Goal: Information Seeking & Learning: Learn about a topic

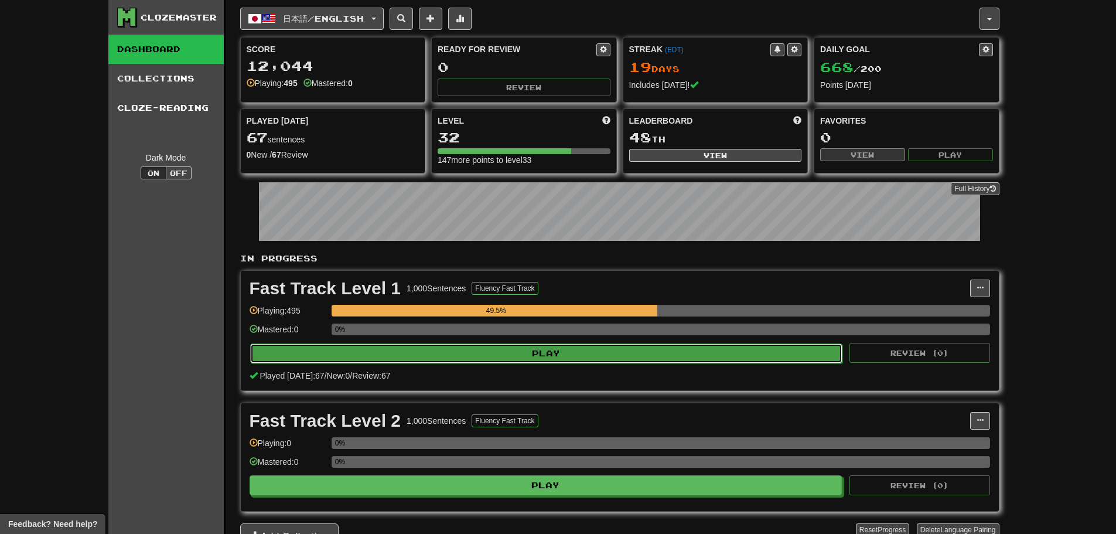
click at [584, 357] on button "Play" at bounding box center [546, 353] width 593 height 20
select select "********"
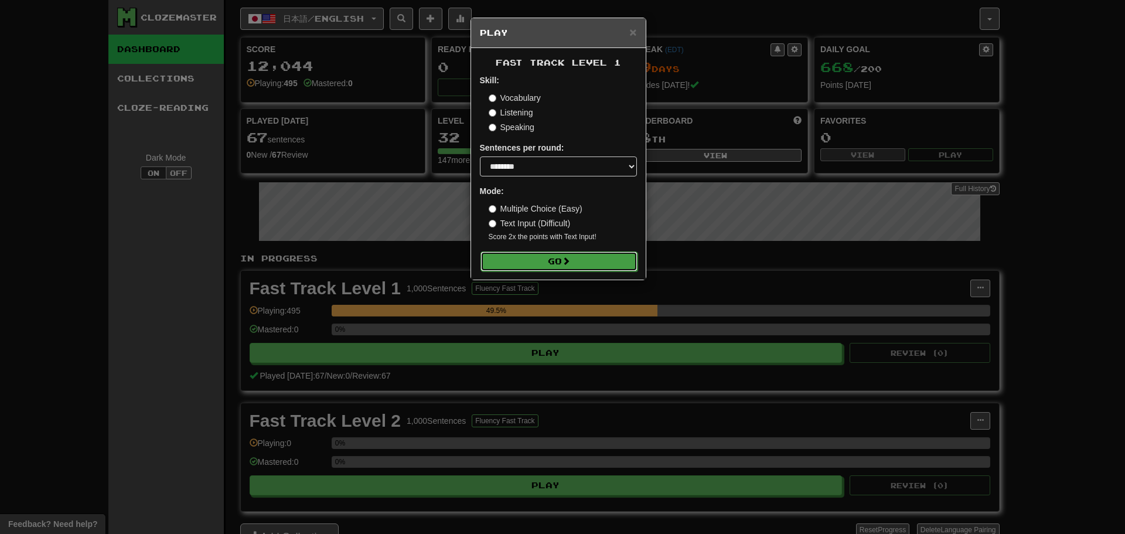
click at [580, 268] on button "Go" at bounding box center [559, 261] width 157 height 20
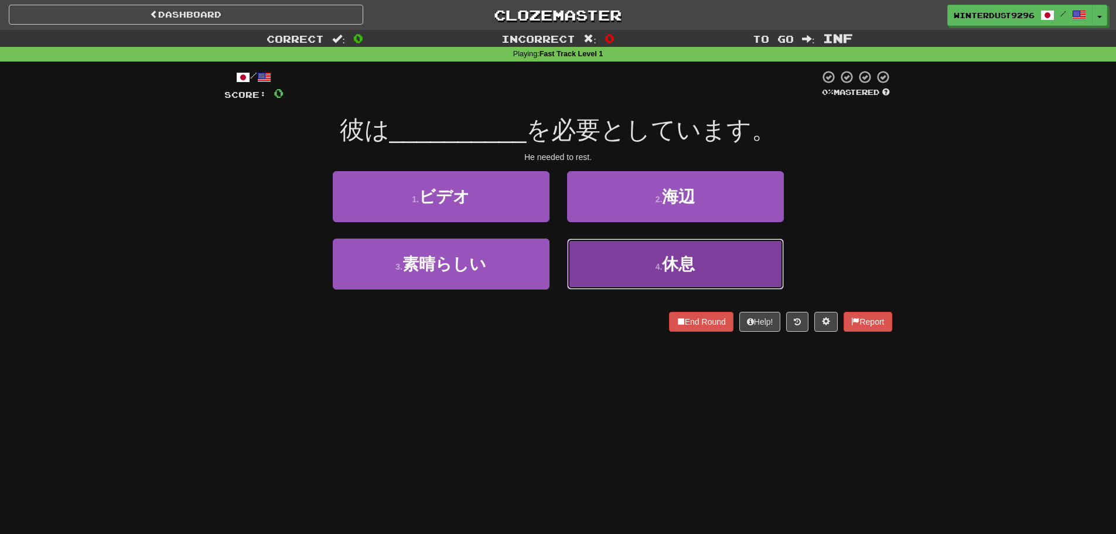
click at [651, 278] on button "4 . 休息" at bounding box center [675, 264] width 217 height 51
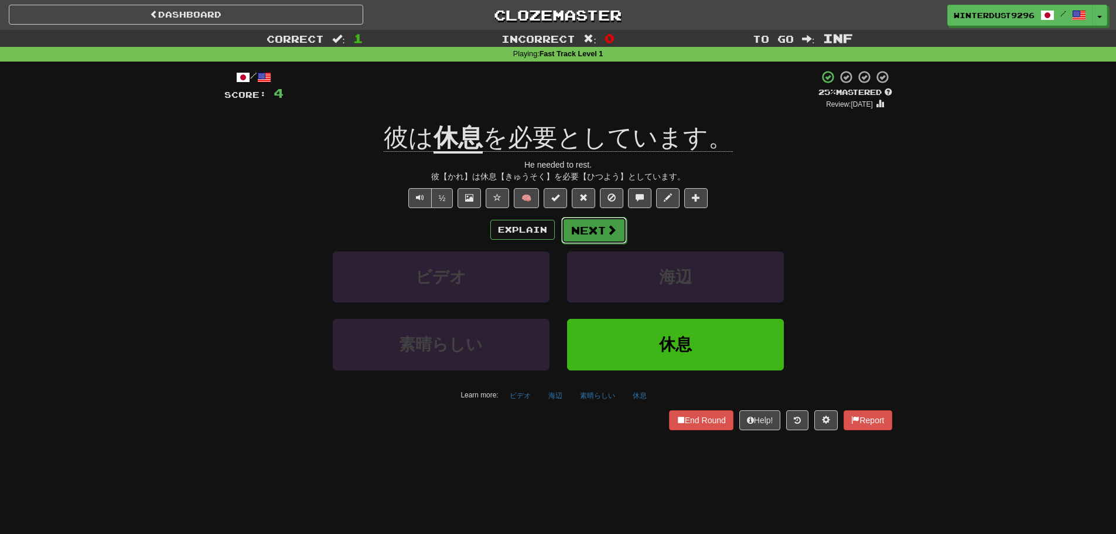
click at [593, 234] on button "Next" at bounding box center [594, 230] width 66 height 27
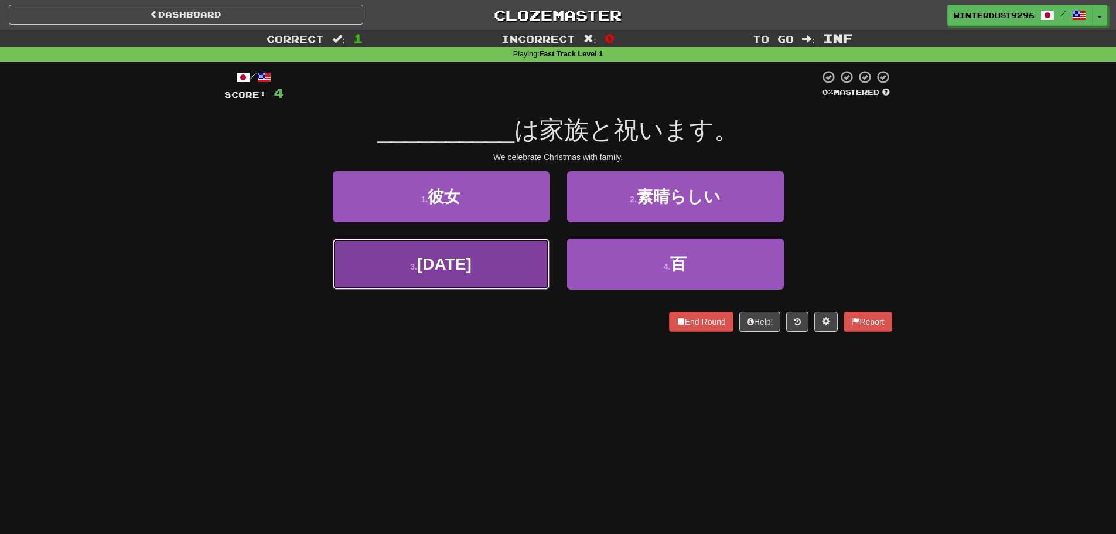
click at [523, 270] on button "3 . [DATE]" at bounding box center [441, 264] width 217 height 51
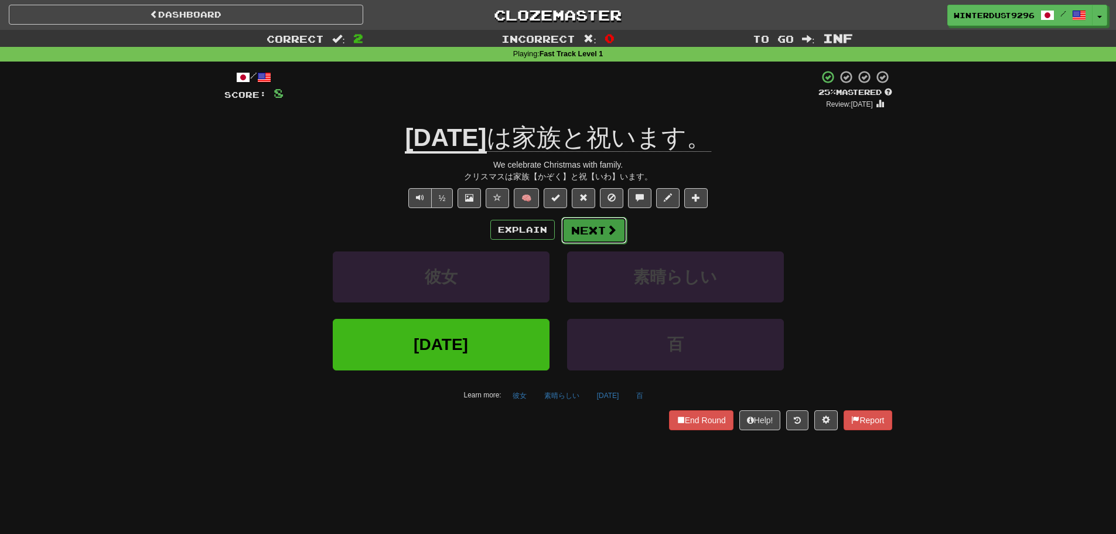
click at [607, 232] on span at bounding box center [612, 229] width 11 height 11
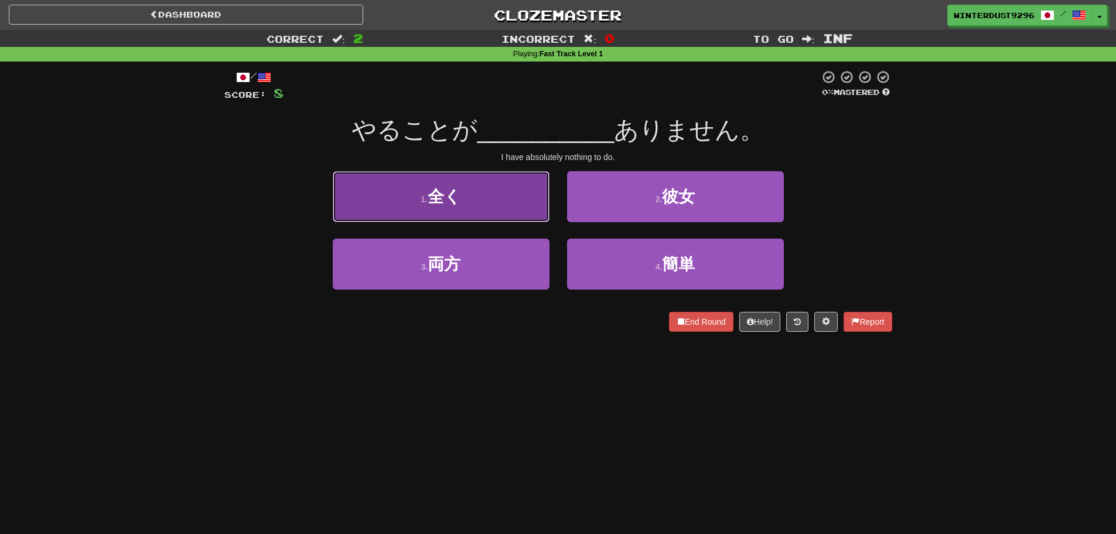
click at [516, 213] on button "1 . 全く" at bounding box center [441, 196] width 217 height 51
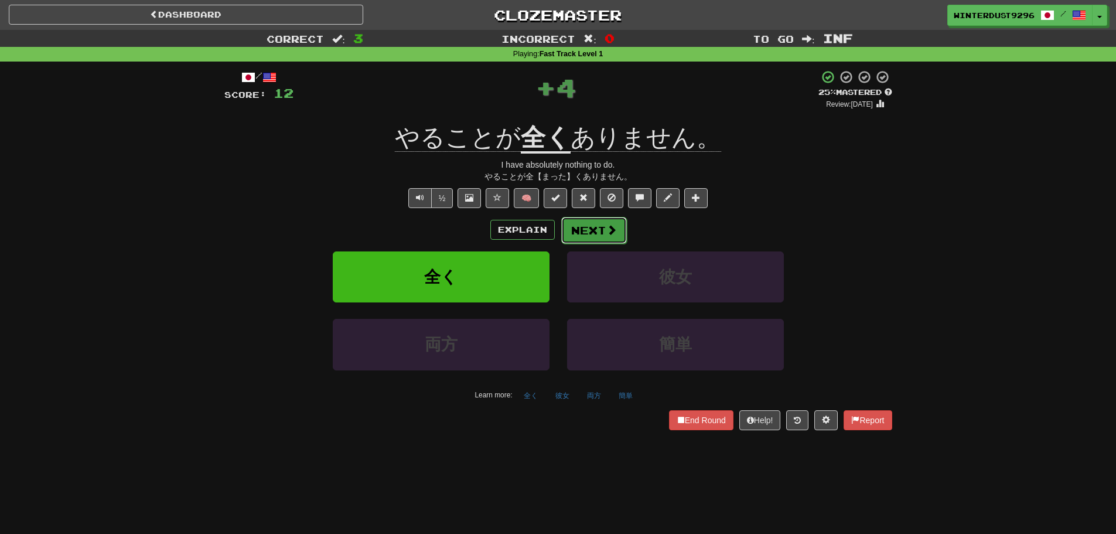
click at [607, 231] on span at bounding box center [612, 229] width 11 height 11
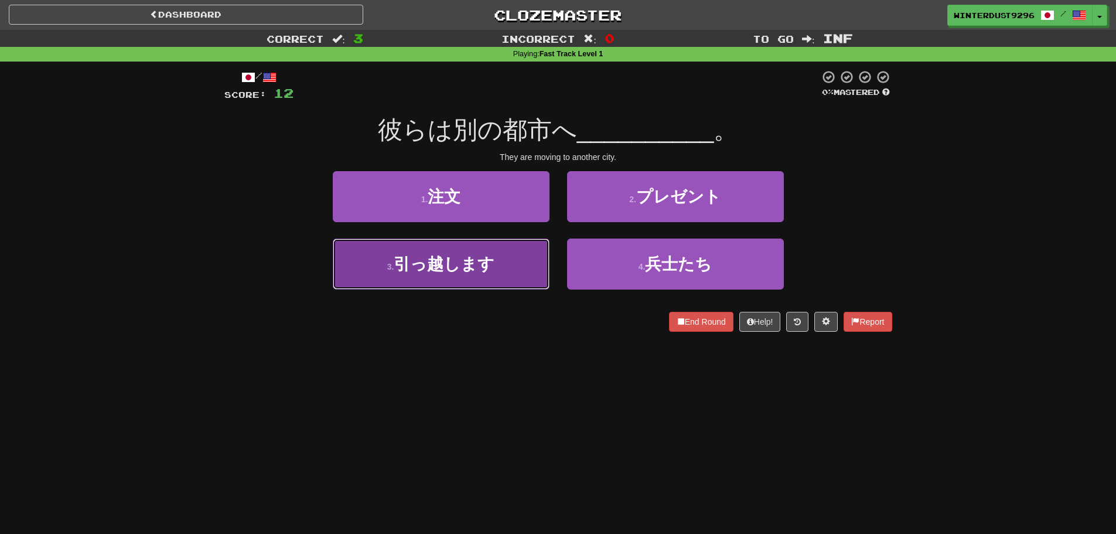
click at [486, 274] on button "3 . 引っ越します" at bounding box center [441, 264] width 217 height 51
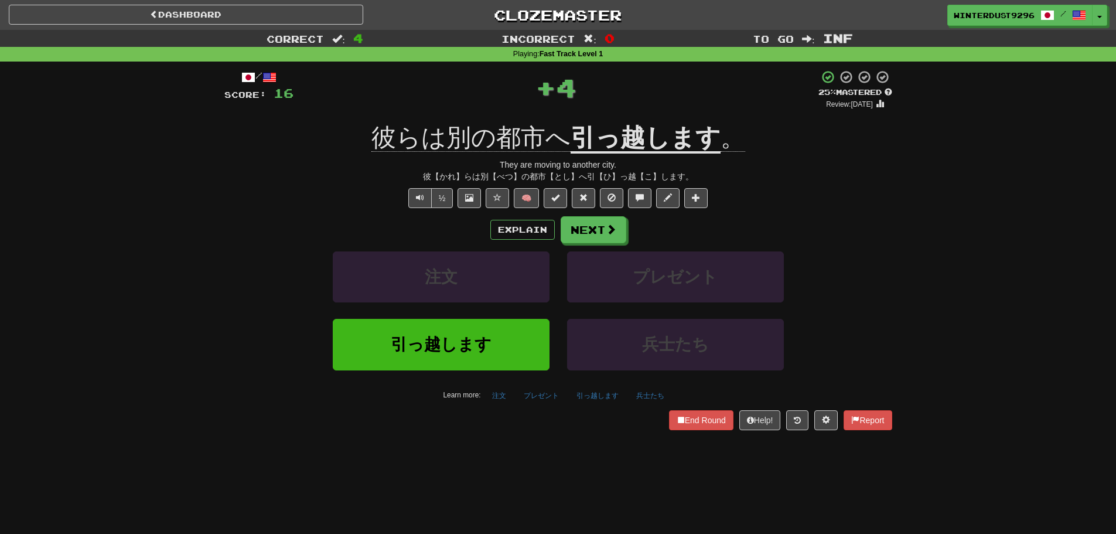
drag, startPoint x: 617, startPoint y: 244, endPoint x: 795, endPoint y: 246, distance: 177.6
click at [839, 244] on div "Explain Next 注文 プレゼント 引っ越します 兵士たち Learn more: 注文 プレゼント 引っ越します 兵士たち" at bounding box center [558, 310] width 668 height 188
click at [632, 237] on div "Explain Next" at bounding box center [558, 229] width 668 height 27
click at [619, 237] on button "Next" at bounding box center [594, 230] width 66 height 27
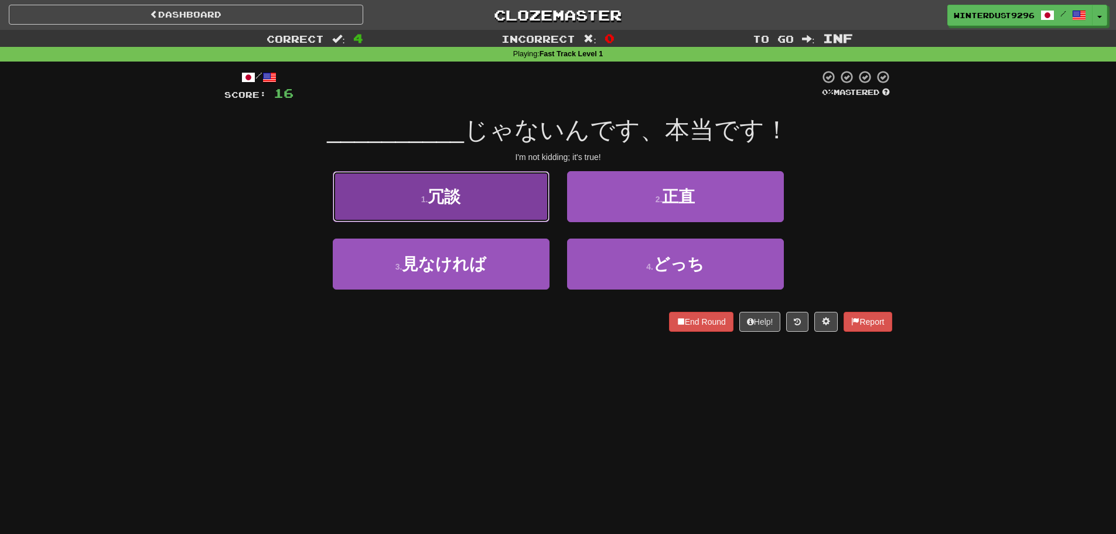
click at [527, 206] on button "1 . 冗談" at bounding box center [441, 196] width 217 height 51
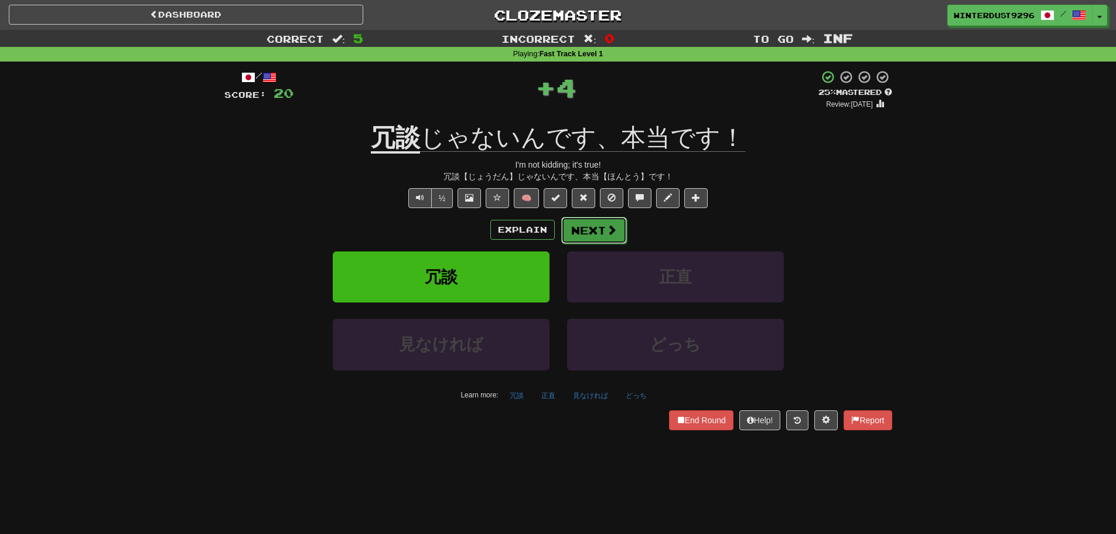
click at [598, 232] on button "Next" at bounding box center [594, 230] width 66 height 27
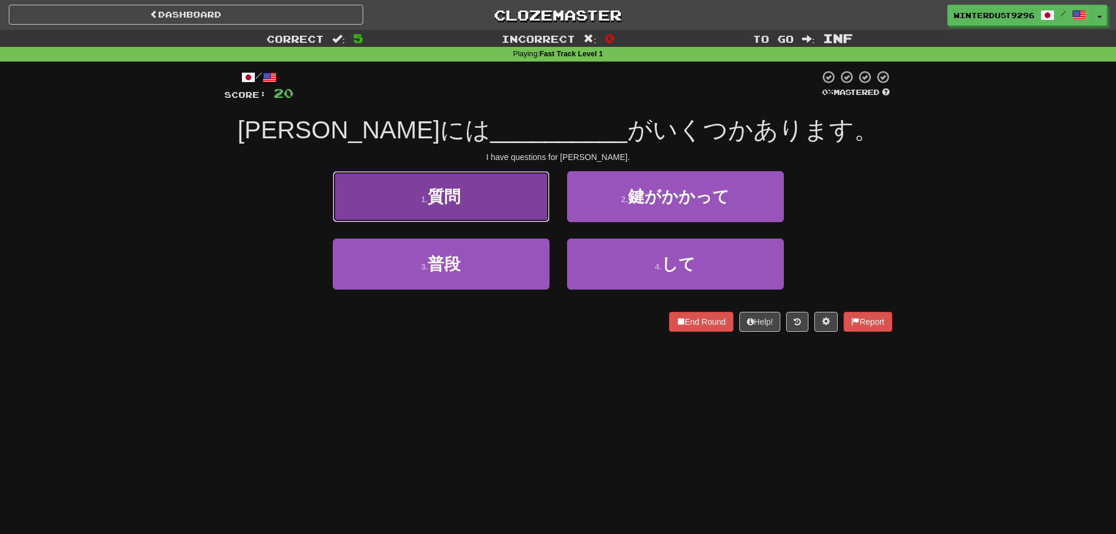
click at [493, 210] on button "1 . 質問" at bounding box center [441, 196] width 217 height 51
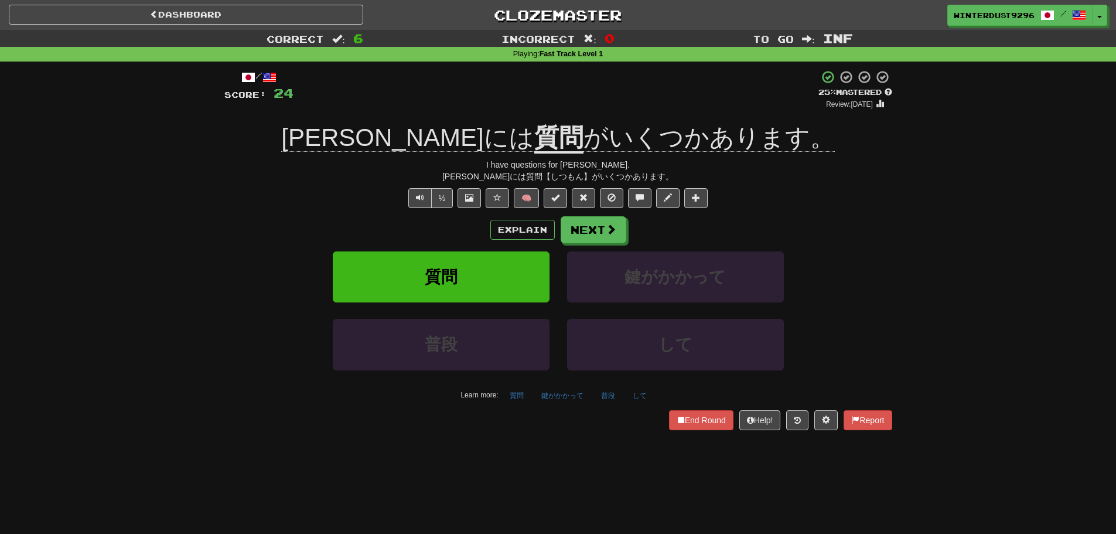
drag, startPoint x: 584, startPoint y: 234, endPoint x: 851, endPoint y: 185, distance: 271.6
click at [851, 185] on div "/ Score: 24 + 4 25 % Mastered Review: [DATE] [PERSON_NAME]には 質問 がいくつかあります。 I ha…" at bounding box center [558, 250] width 668 height 360
click at [622, 227] on button "Next" at bounding box center [594, 230] width 66 height 27
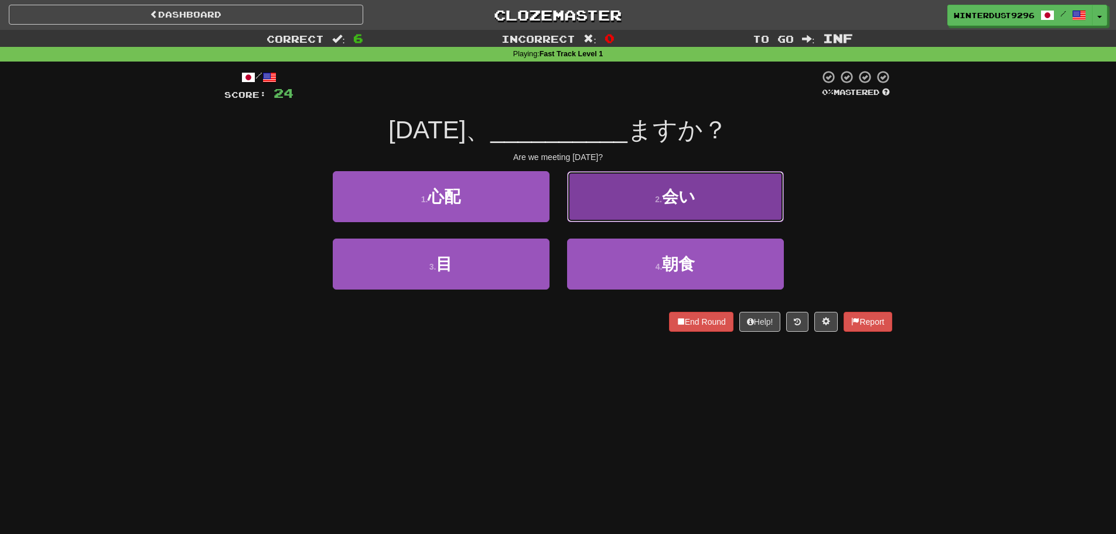
click at [671, 200] on span "会い" at bounding box center [678, 197] width 33 height 18
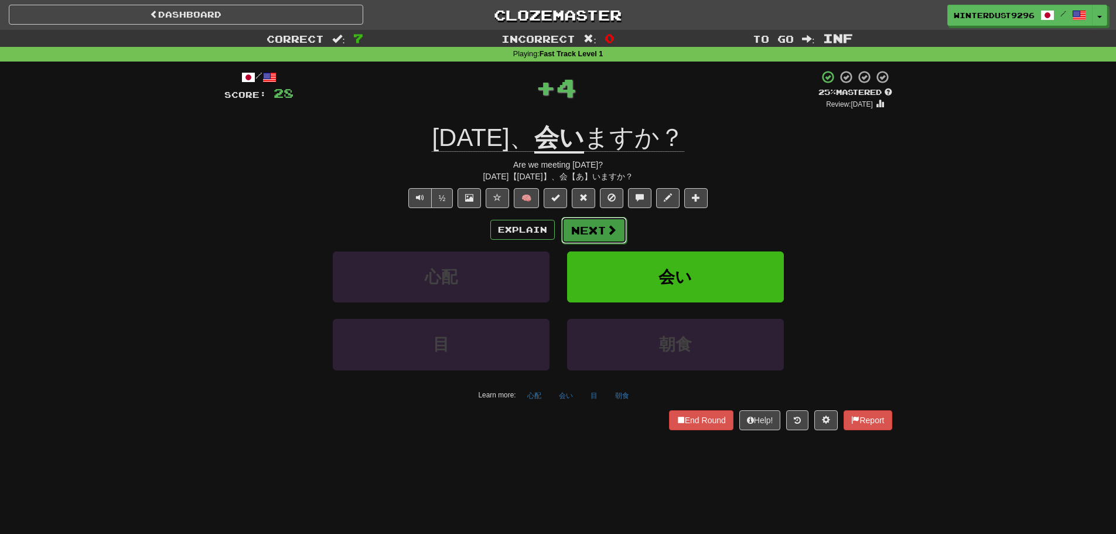
click at [585, 236] on button "Next" at bounding box center [594, 230] width 66 height 27
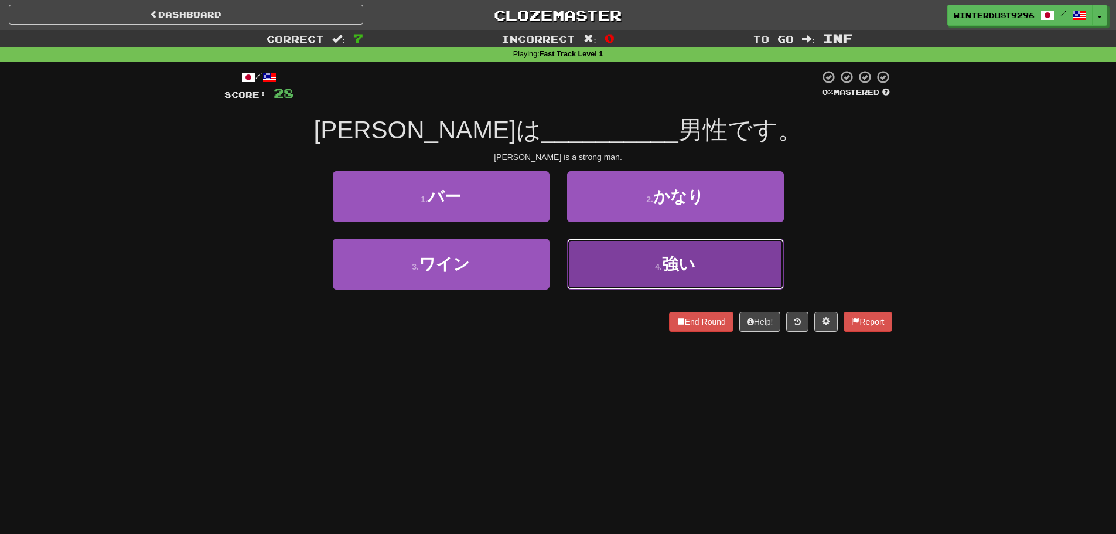
click at [706, 264] on button "4 . 強い" at bounding box center [675, 264] width 217 height 51
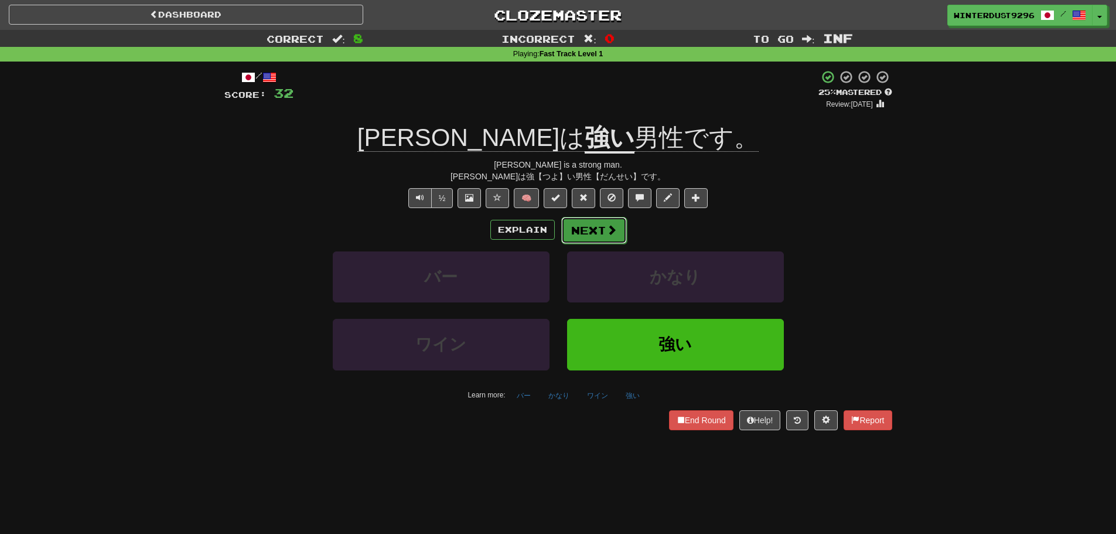
click at [592, 233] on button "Next" at bounding box center [594, 230] width 66 height 27
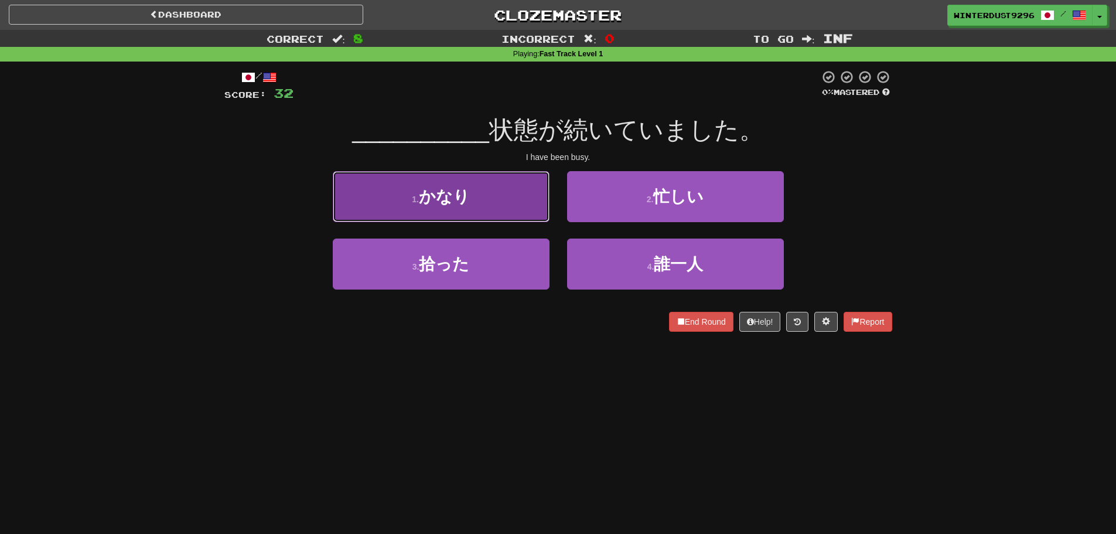
click at [501, 198] on button "1 . かなり" at bounding box center [441, 196] width 217 height 51
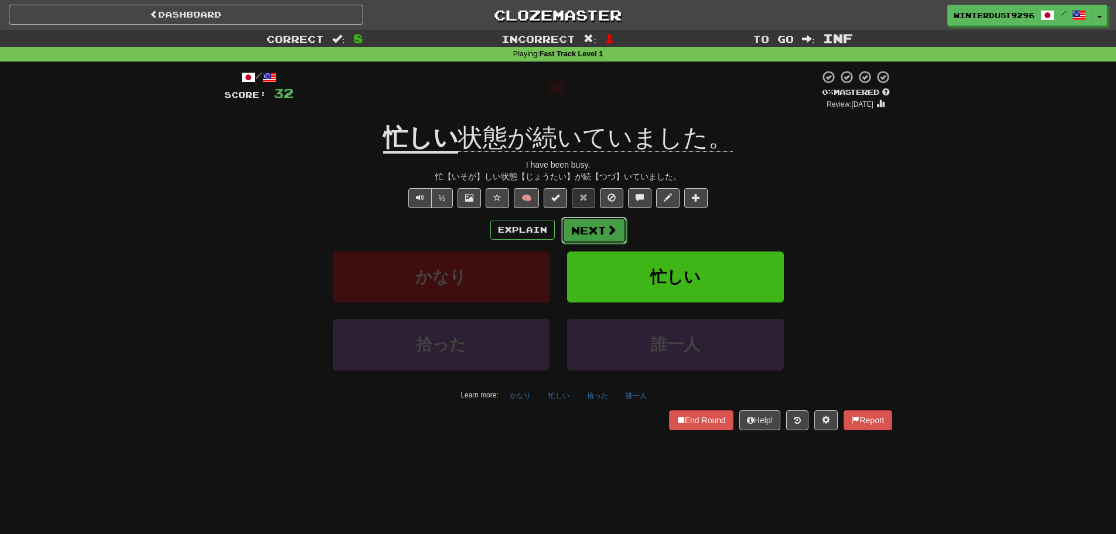
click at [591, 230] on button "Next" at bounding box center [594, 230] width 66 height 27
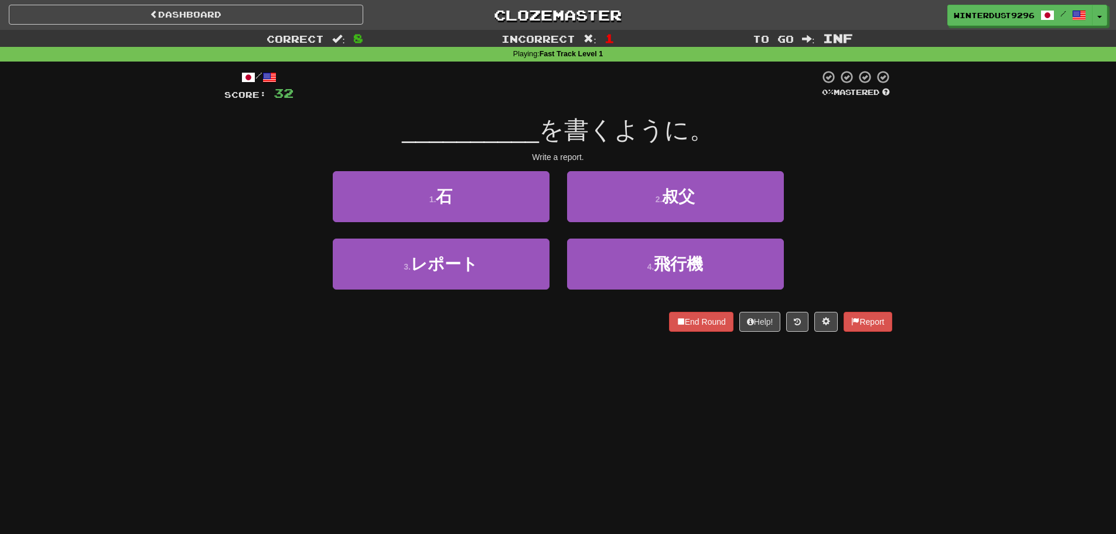
drag, startPoint x: 470, startPoint y: 275, endPoint x: 438, endPoint y: 351, distance: 82.2
click at [438, 359] on div "Dashboard Clozemaster WinterDust9296 / Toggle Dropdown Dashboard Leaderboard Ac…" at bounding box center [558, 267] width 1116 height 534
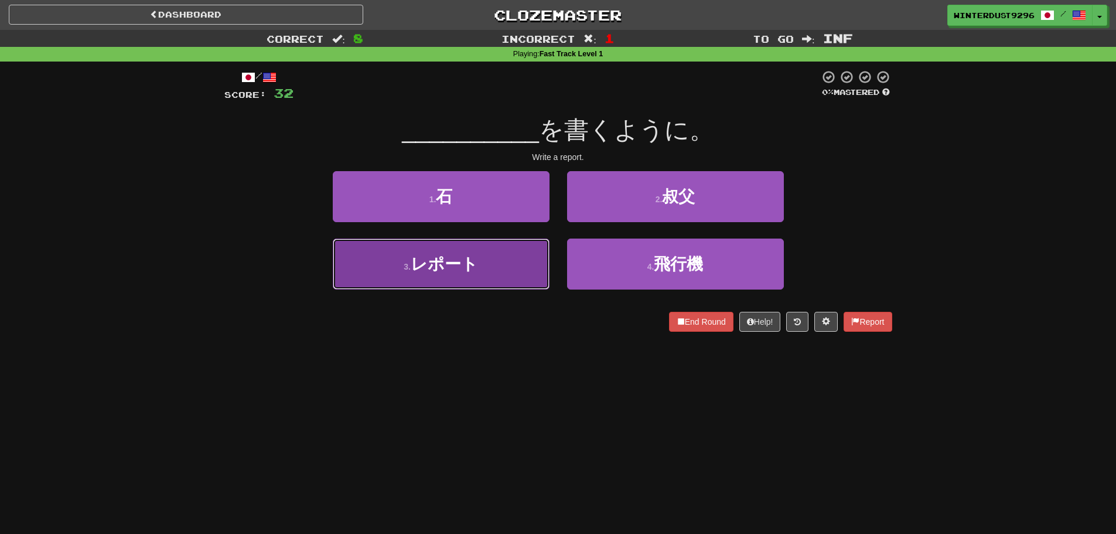
click at [451, 258] on span "レポート" at bounding box center [444, 264] width 67 height 18
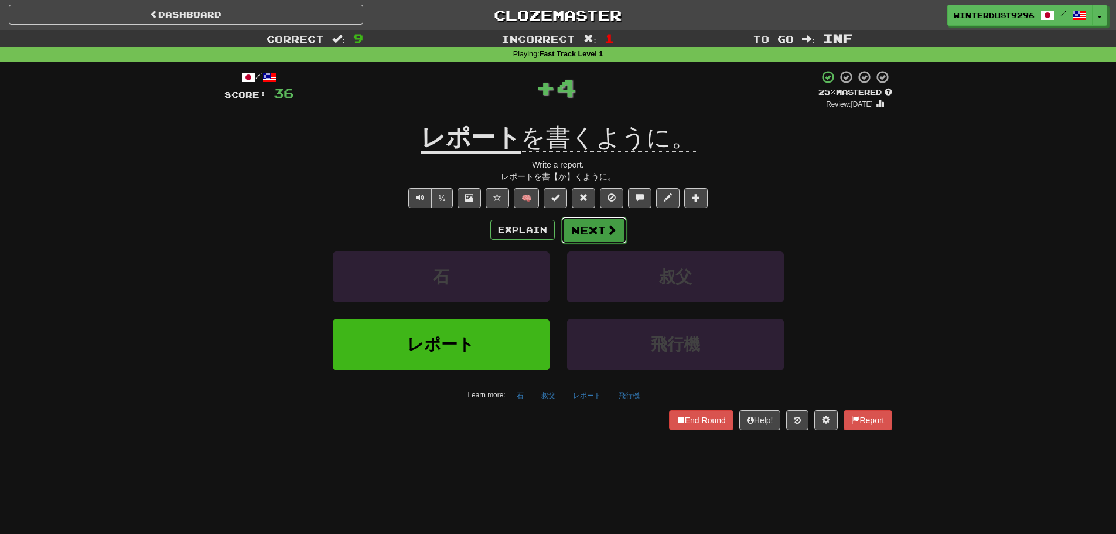
click at [577, 237] on button "Next" at bounding box center [594, 230] width 66 height 27
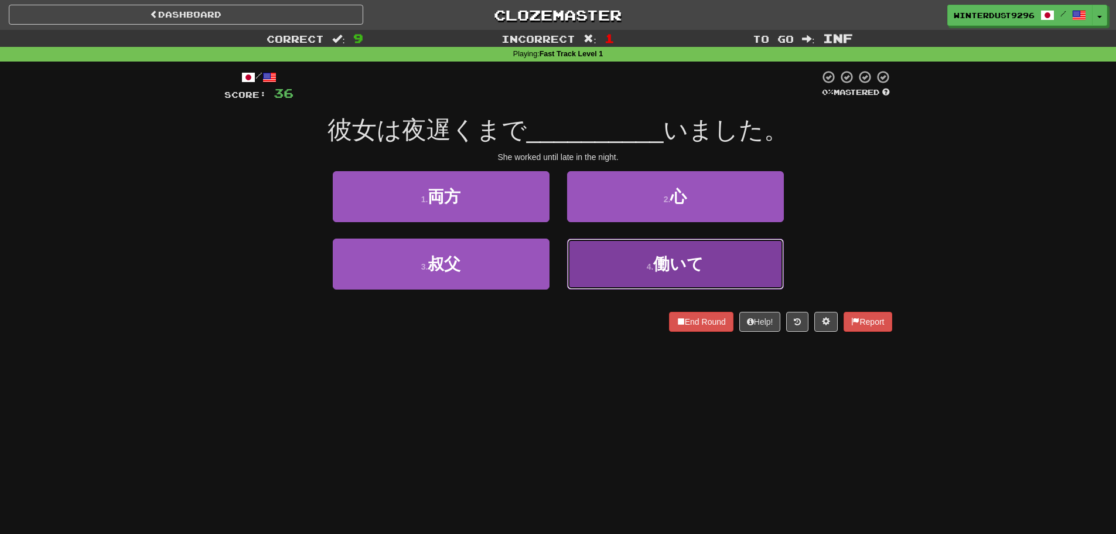
click at [655, 258] on span "働いて" at bounding box center [678, 264] width 50 height 18
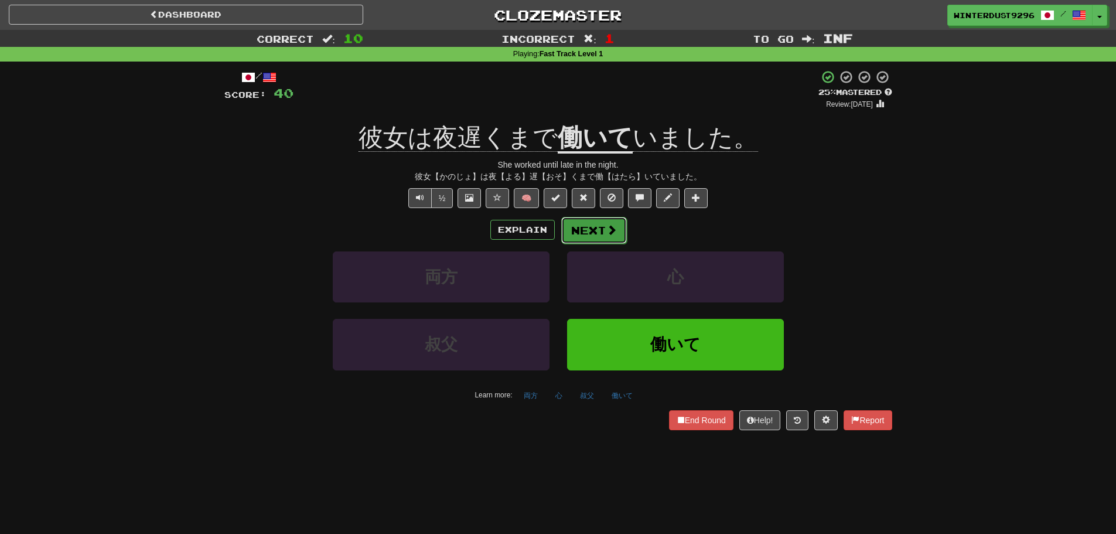
click at [585, 236] on button "Next" at bounding box center [594, 230] width 66 height 27
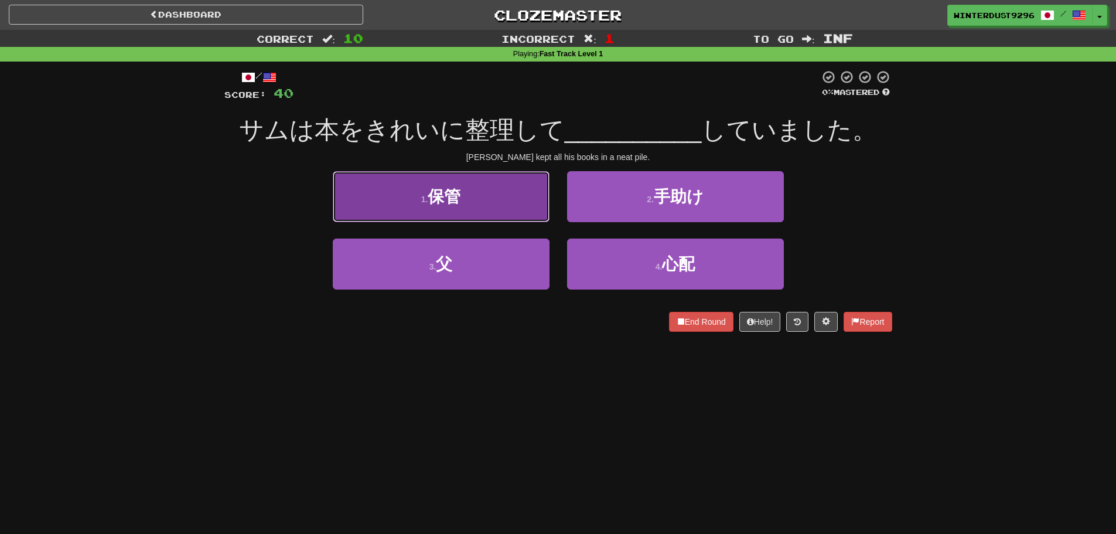
click at [517, 205] on button "1 . 保管" at bounding box center [441, 196] width 217 height 51
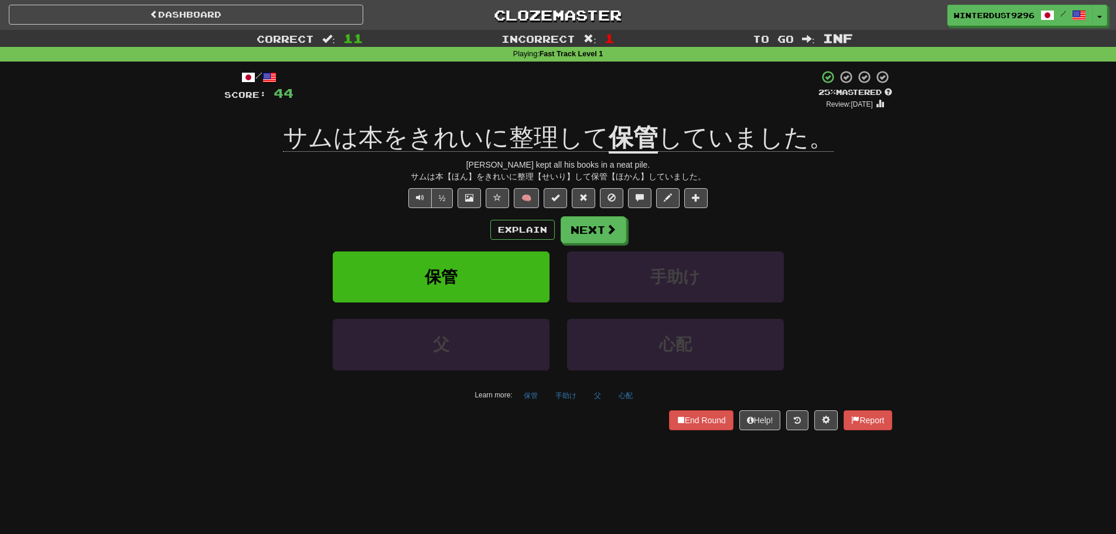
click at [643, 127] on u "保管" at bounding box center [633, 139] width 49 height 30
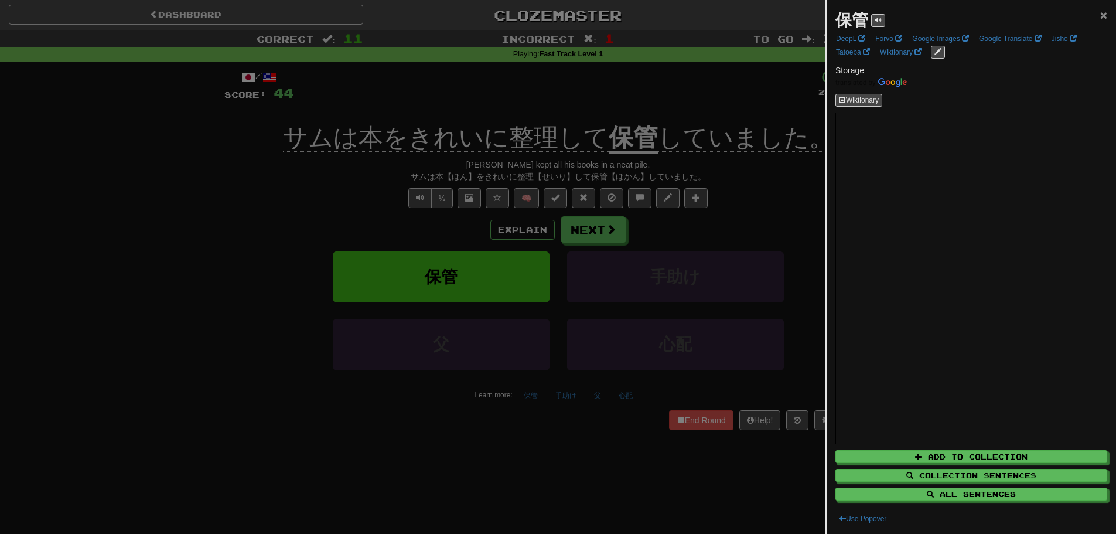
click at [1101, 15] on span "×" at bounding box center [1104, 14] width 7 height 13
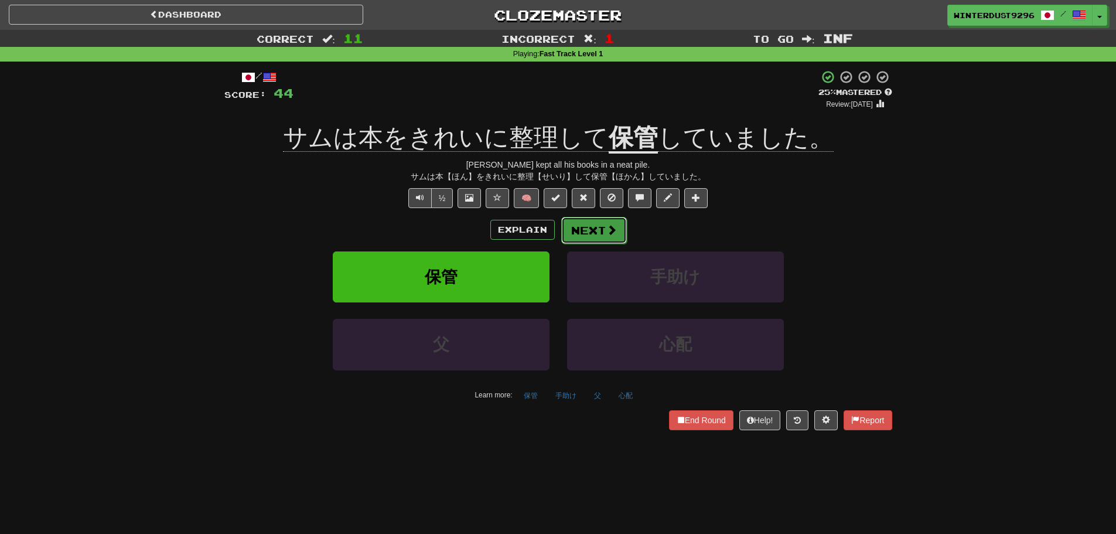
click at [602, 241] on button "Next" at bounding box center [594, 230] width 66 height 27
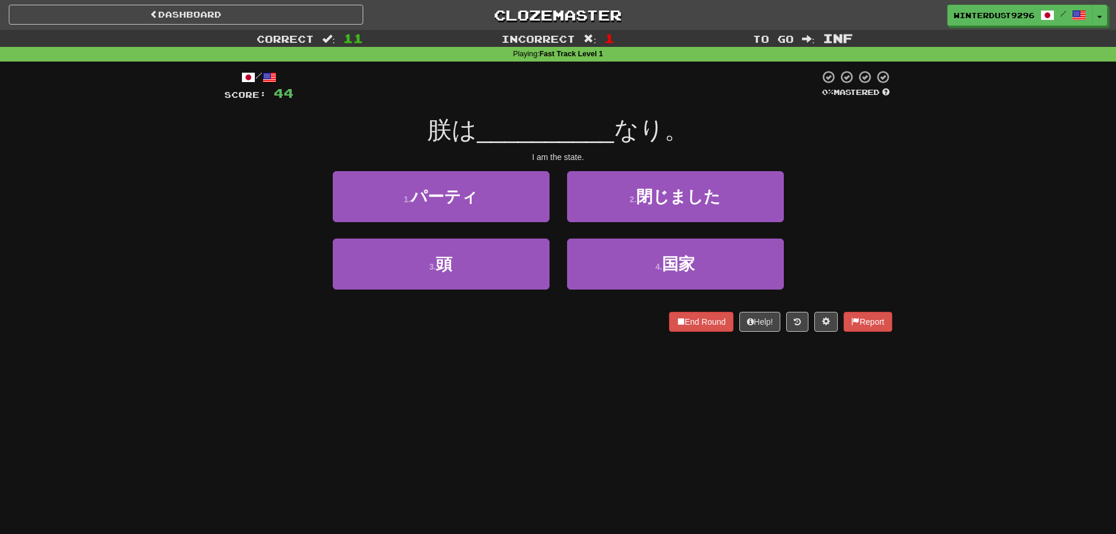
click at [445, 130] on span "朕は" at bounding box center [452, 130] width 50 height 28
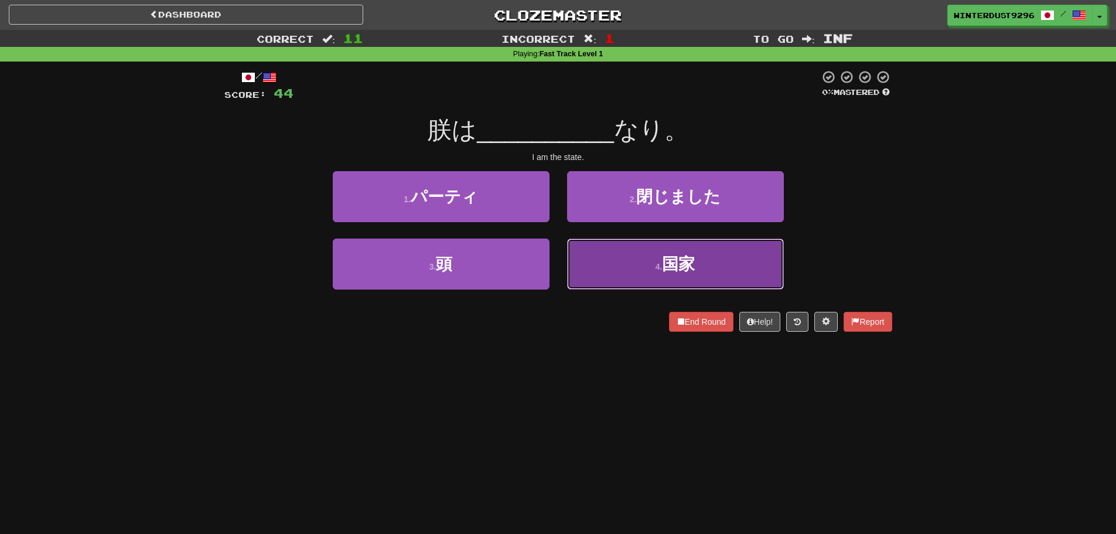
click at [672, 263] on span "国家" at bounding box center [678, 264] width 33 height 18
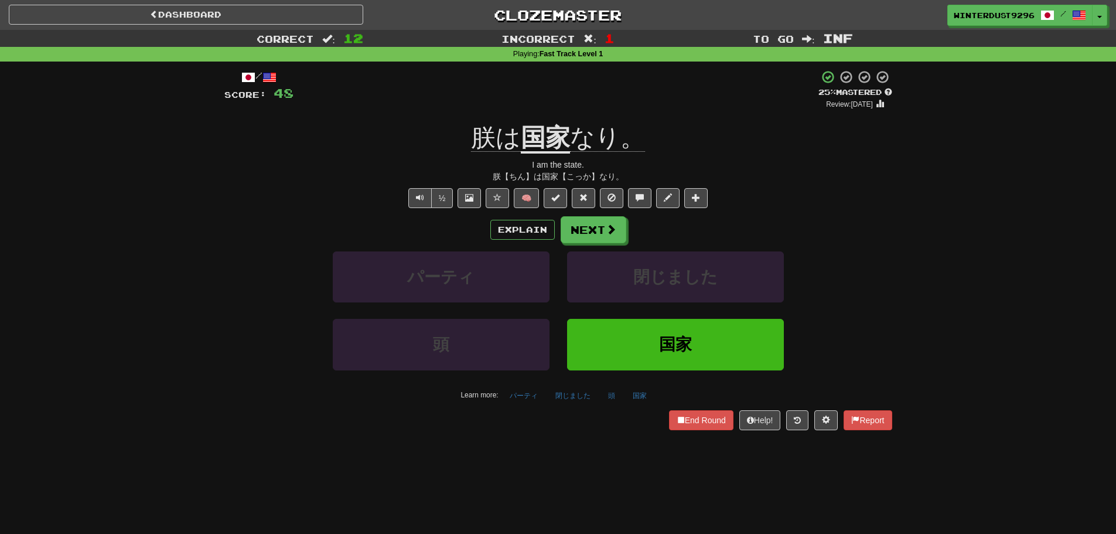
click at [481, 132] on span "朕は" at bounding box center [496, 138] width 50 height 28
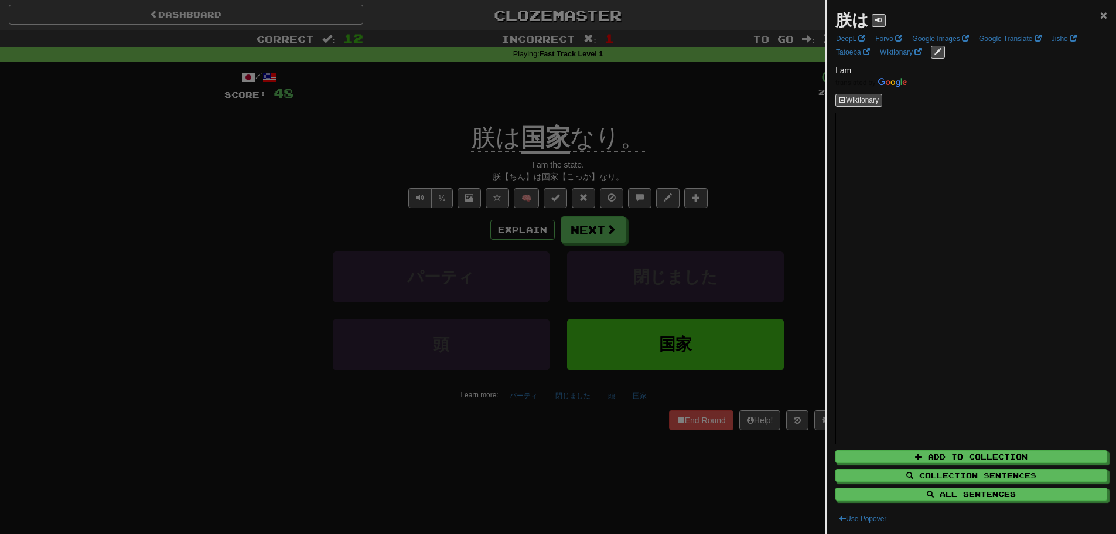
click at [1101, 12] on span "×" at bounding box center [1104, 14] width 7 height 13
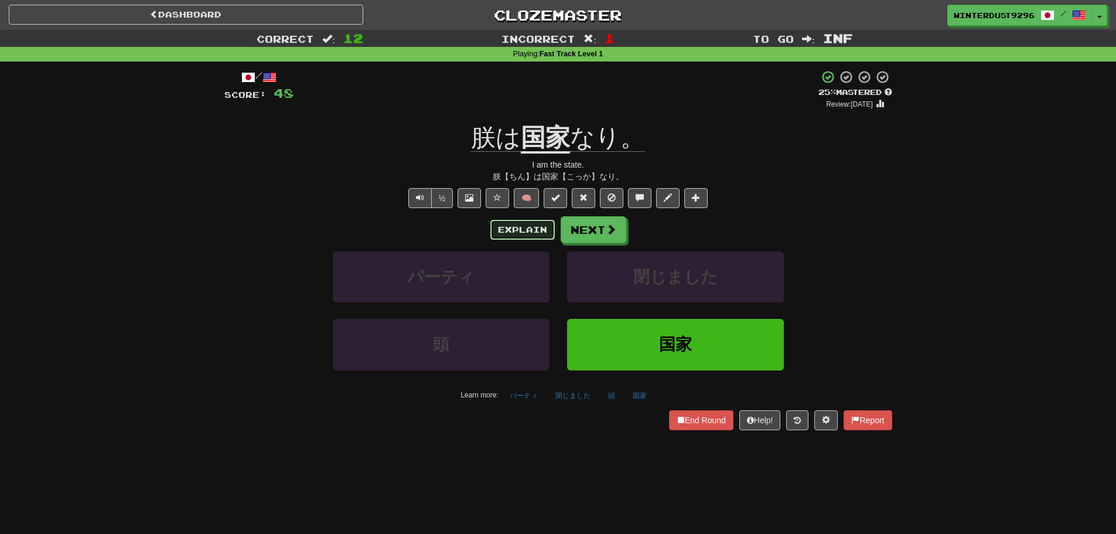
click at [519, 227] on button "Explain" at bounding box center [523, 230] width 64 height 20
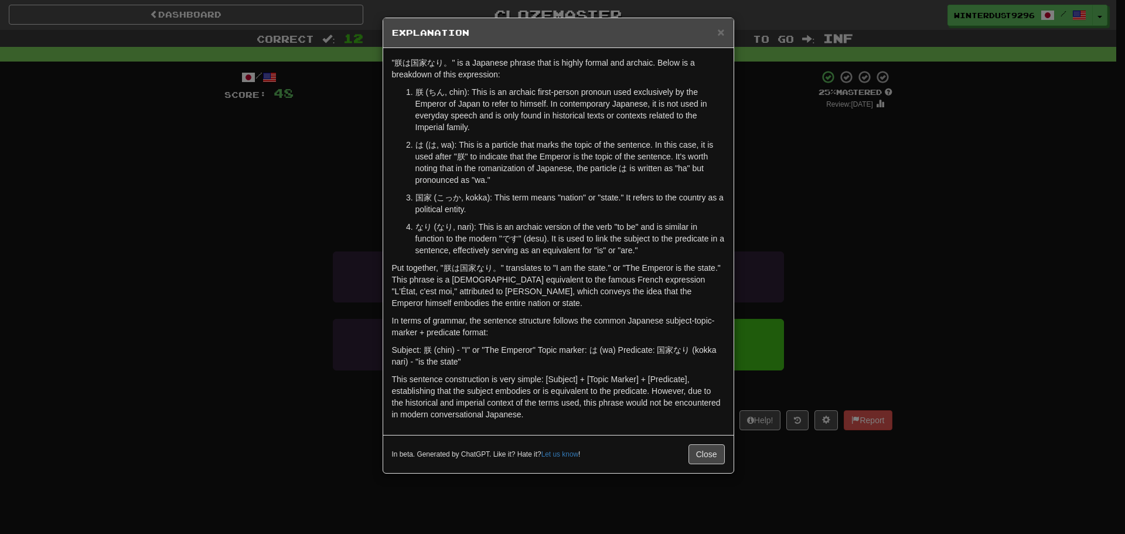
click at [819, 195] on div "× Explanation "朕は国家なり。" is a Japanese phrase that is highly formal and archaic.…" at bounding box center [562, 267] width 1125 height 534
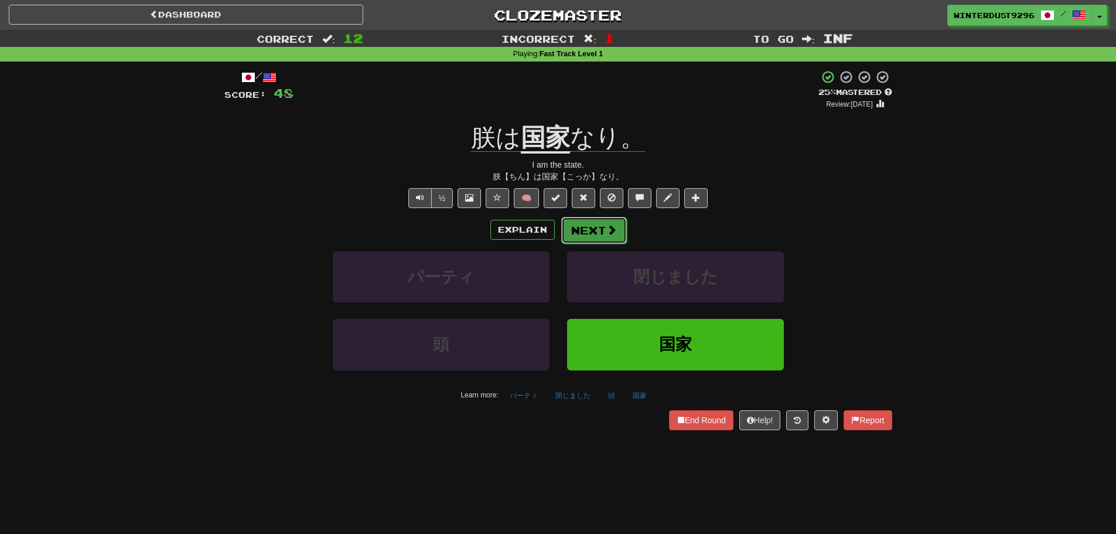
click at [624, 237] on button "Next" at bounding box center [594, 230] width 66 height 27
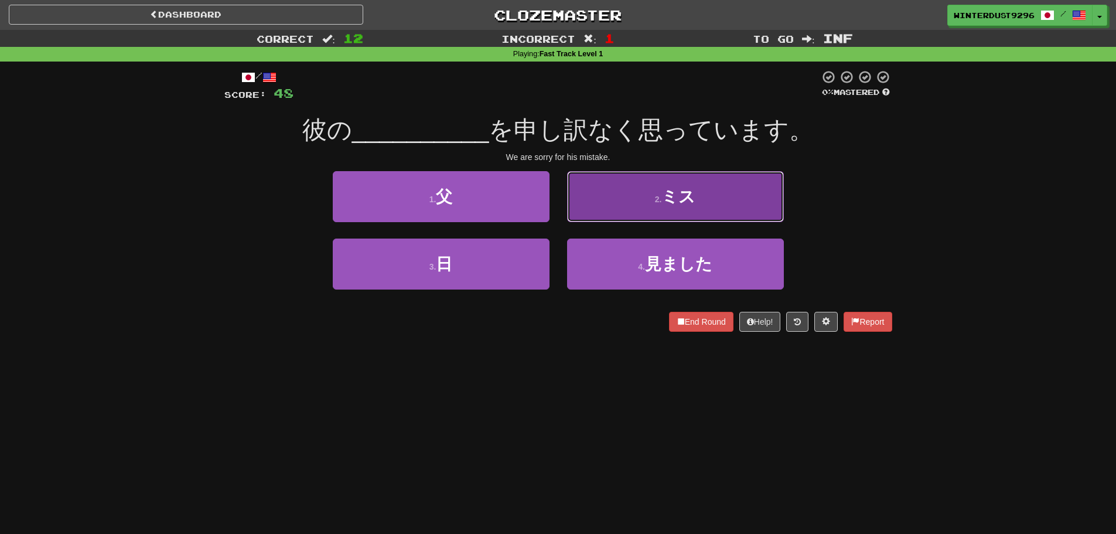
click at [651, 206] on button "2 . ミス" at bounding box center [675, 196] width 217 height 51
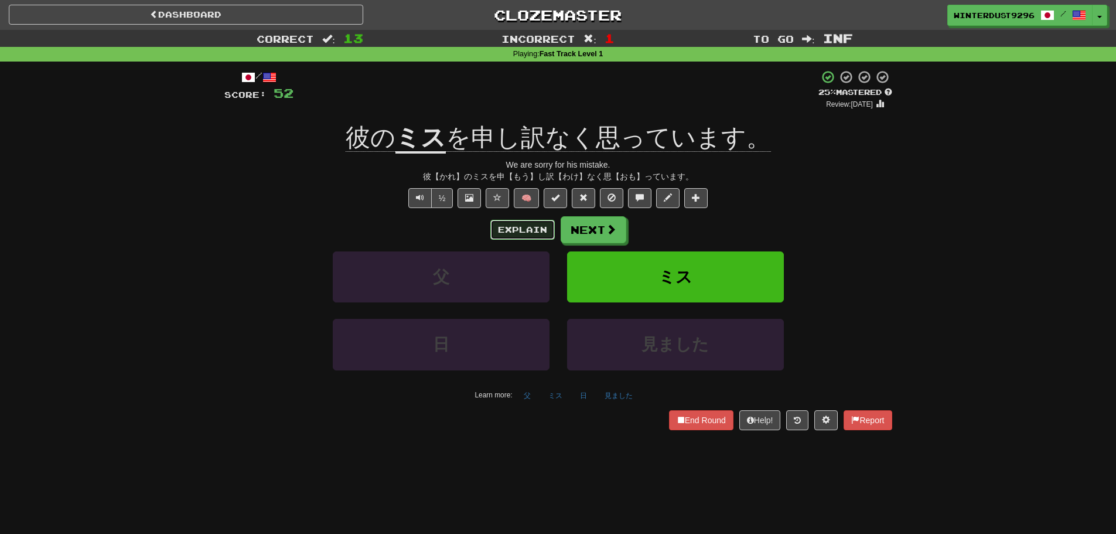
click at [519, 229] on button "Explain" at bounding box center [523, 230] width 64 height 20
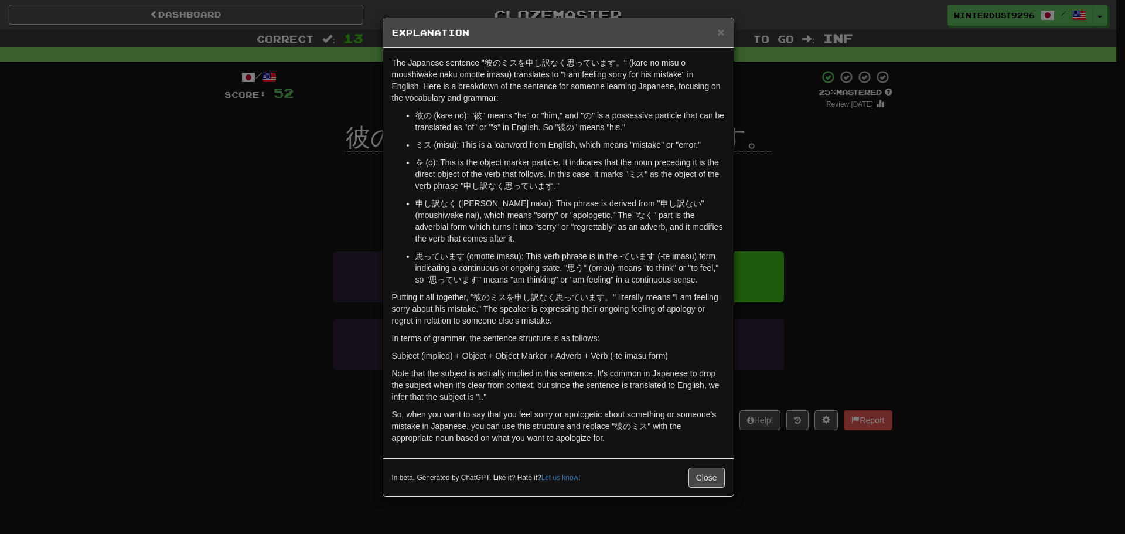
click at [815, 219] on div "× Explanation The Japanese sentence "彼のミスを申し訳なく思っています。" (kare no misu o moushiw…" at bounding box center [562, 267] width 1125 height 534
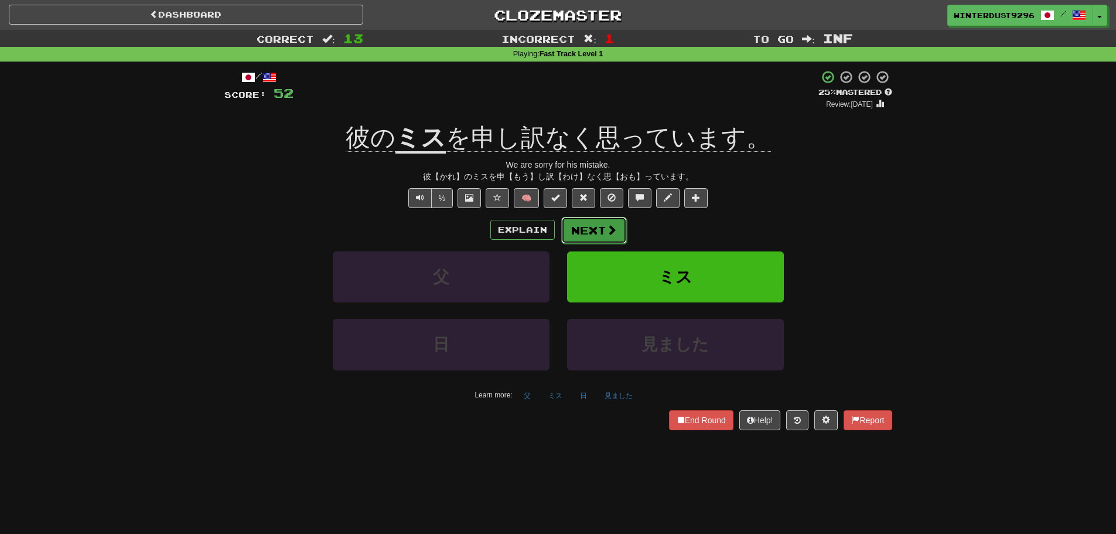
click at [604, 236] on button "Next" at bounding box center [594, 230] width 66 height 27
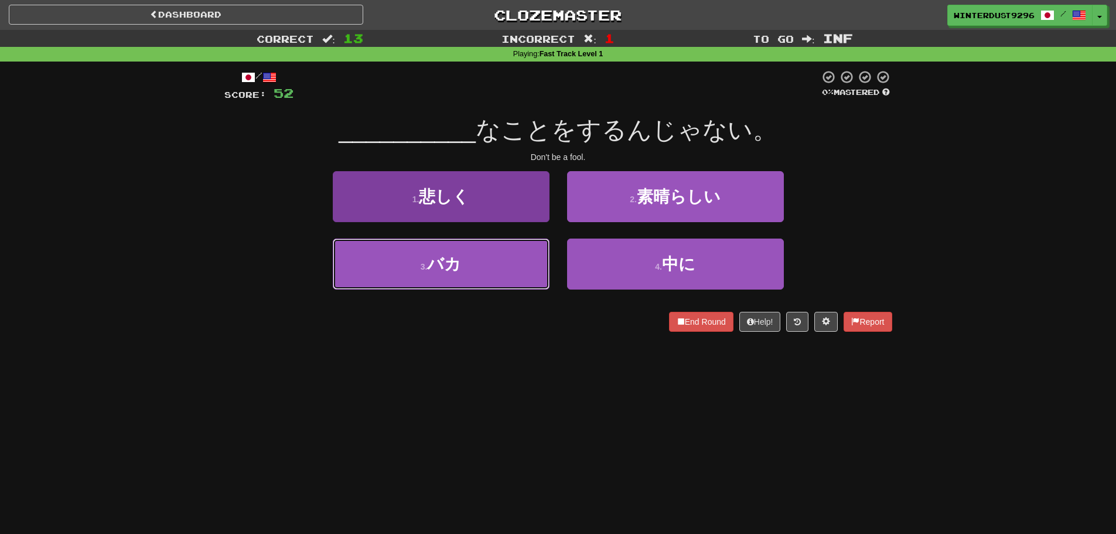
click at [472, 270] on button "3 . バカ" at bounding box center [441, 264] width 217 height 51
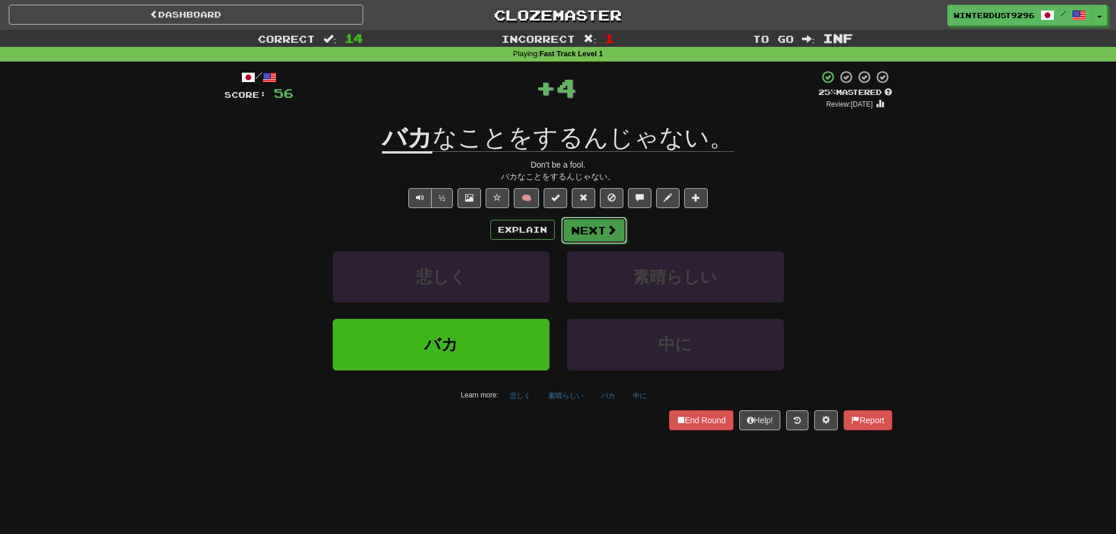
click at [597, 231] on button "Next" at bounding box center [594, 230] width 66 height 27
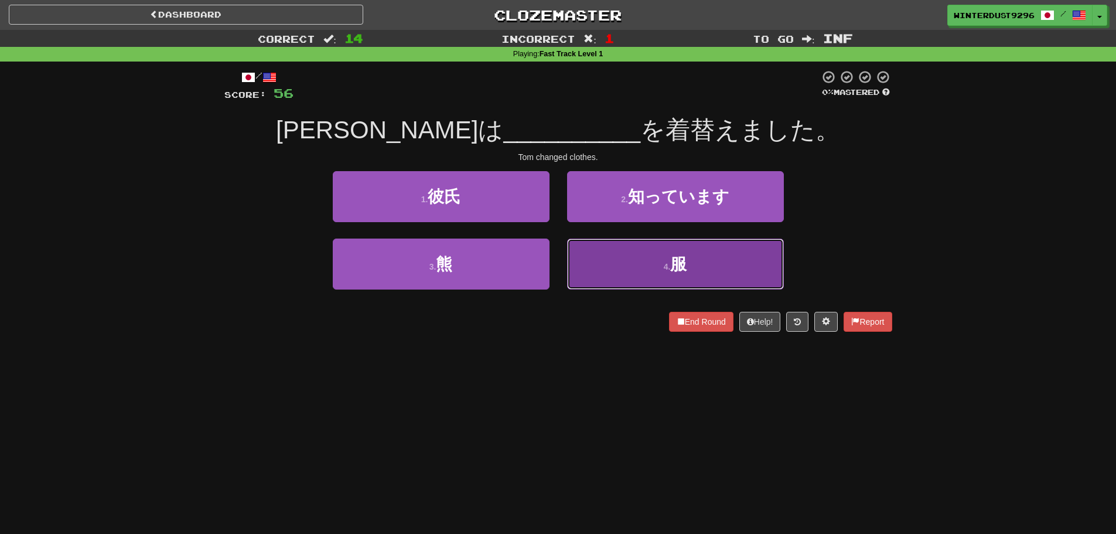
click at [622, 275] on button "4 . 服" at bounding box center [675, 264] width 217 height 51
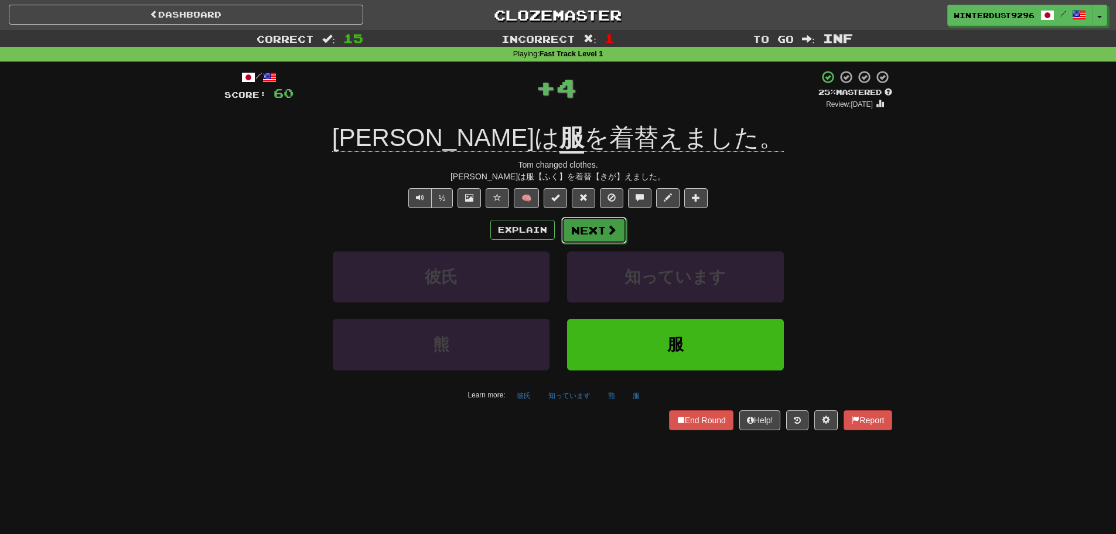
click at [587, 230] on button "Next" at bounding box center [594, 230] width 66 height 27
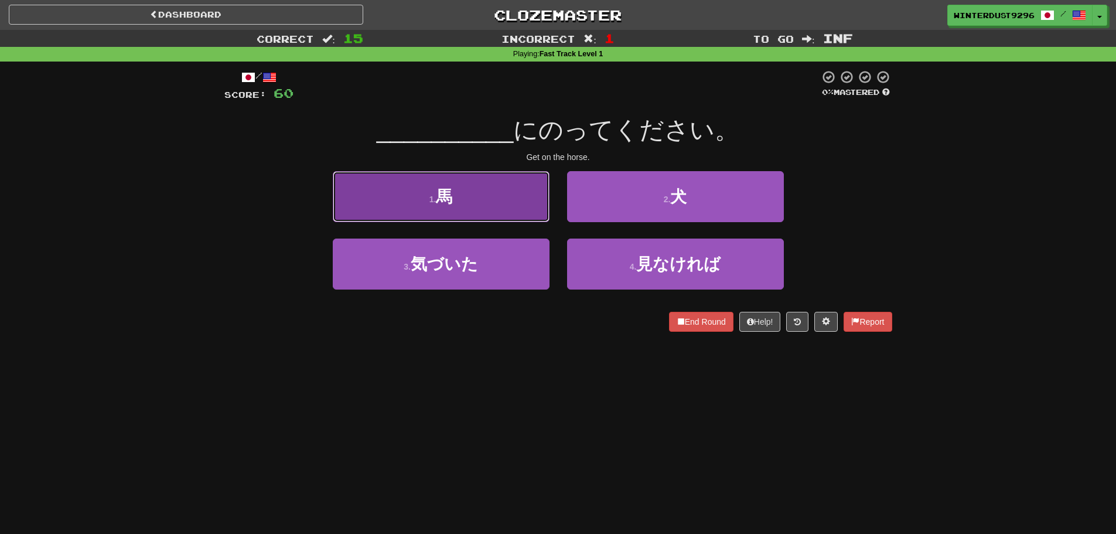
click at [512, 205] on button "1 . 馬" at bounding box center [441, 196] width 217 height 51
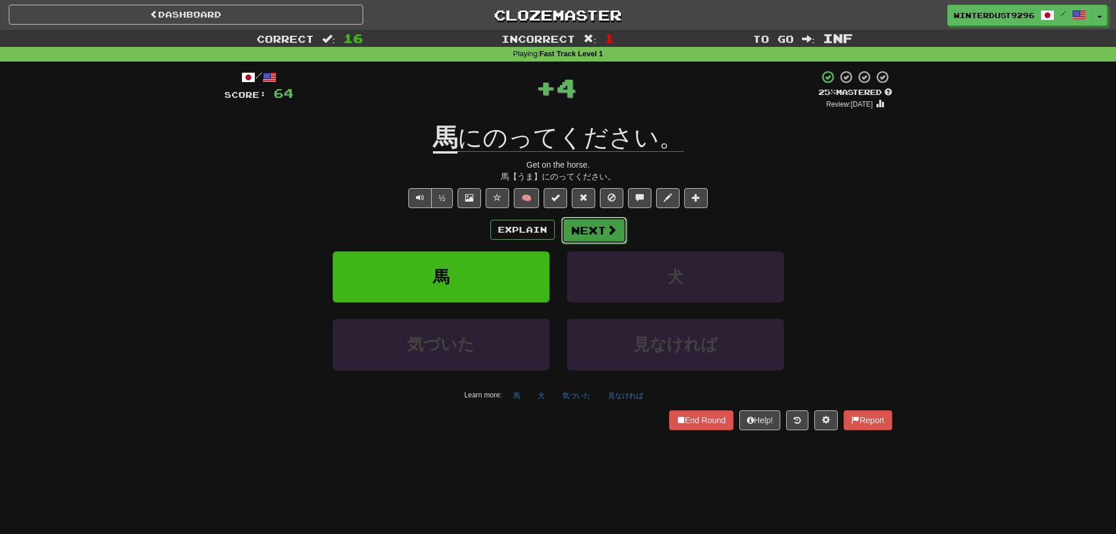
click at [577, 234] on button "Next" at bounding box center [594, 230] width 66 height 27
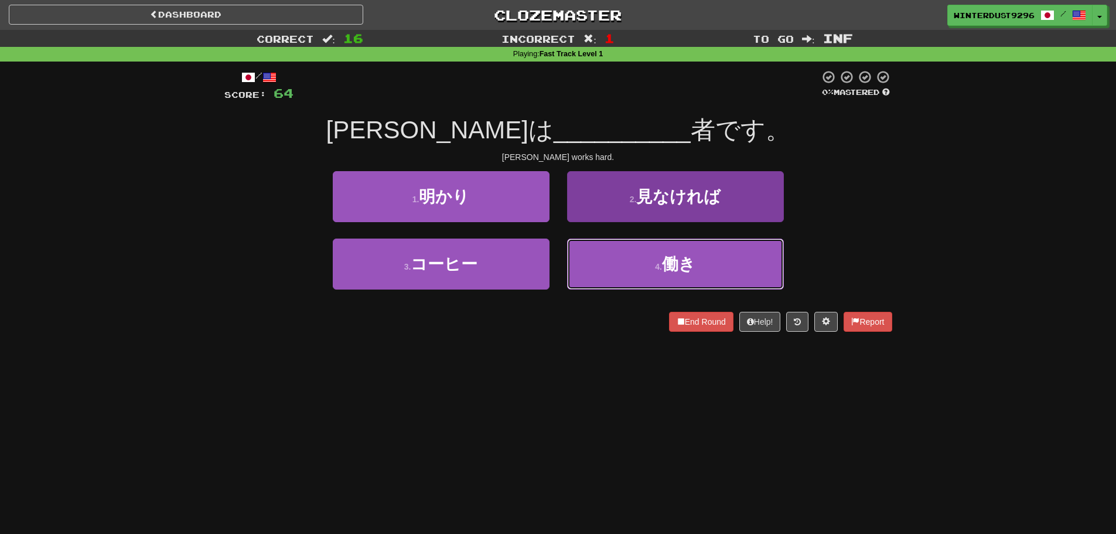
click at [670, 261] on span "働き" at bounding box center [678, 264] width 33 height 18
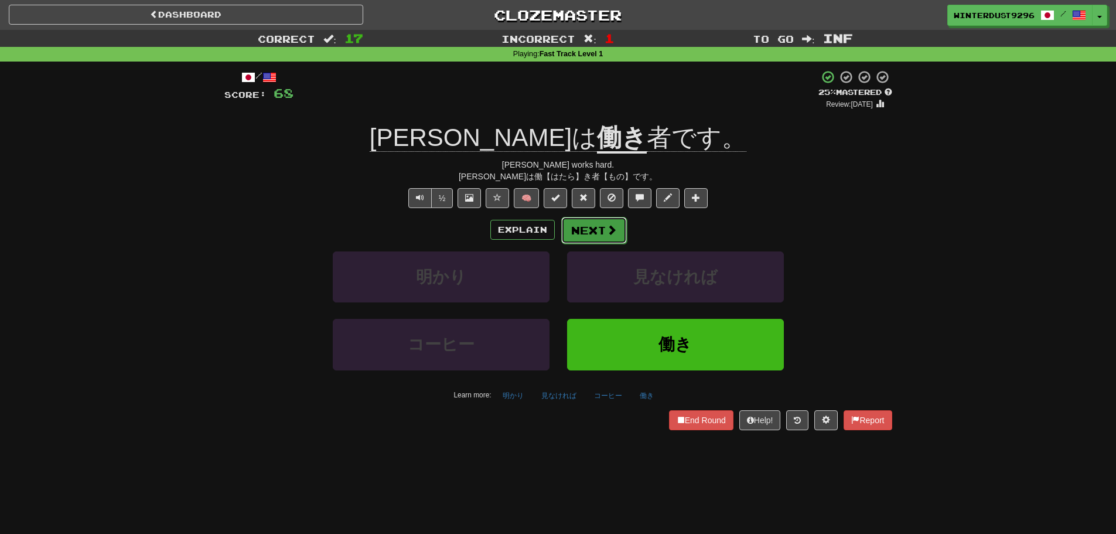
click at [593, 231] on button "Next" at bounding box center [594, 230] width 66 height 27
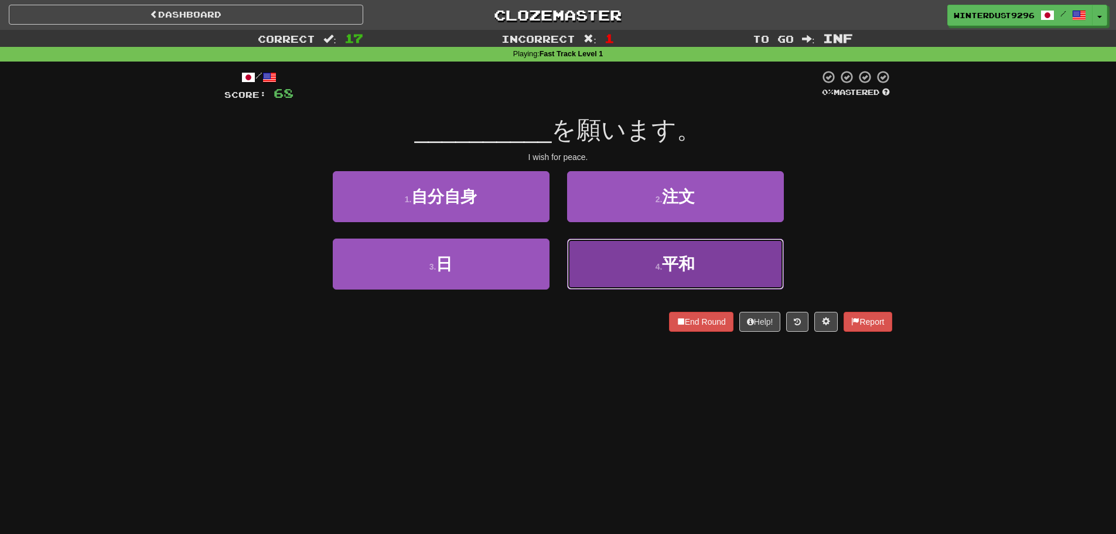
click at [625, 267] on button "4 . 平和" at bounding box center [675, 264] width 217 height 51
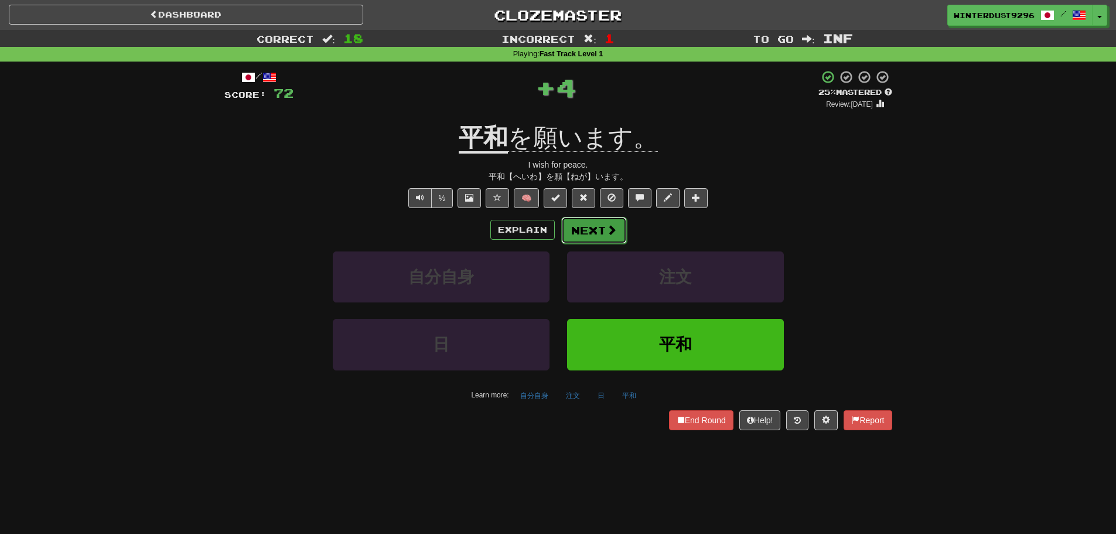
click at [597, 230] on button "Next" at bounding box center [594, 230] width 66 height 27
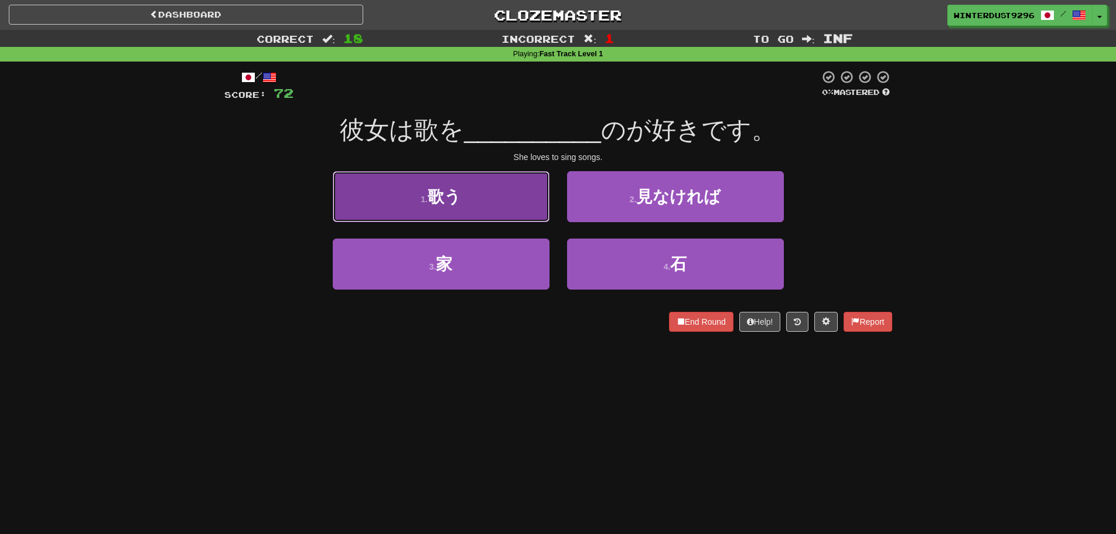
click at [499, 202] on button "1 . 歌う" at bounding box center [441, 196] width 217 height 51
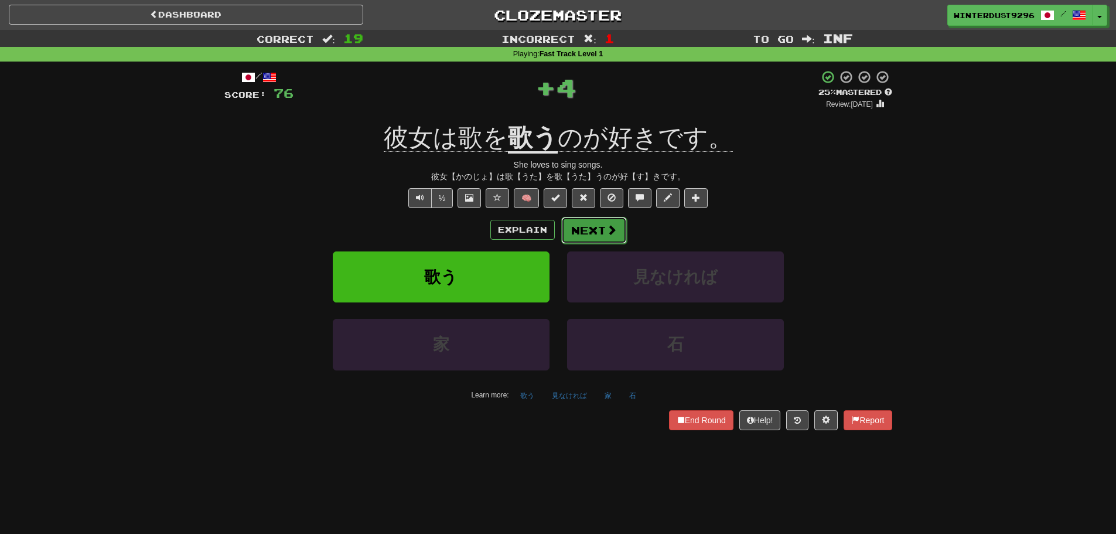
click at [580, 230] on button "Next" at bounding box center [594, 230] width 66 height 27
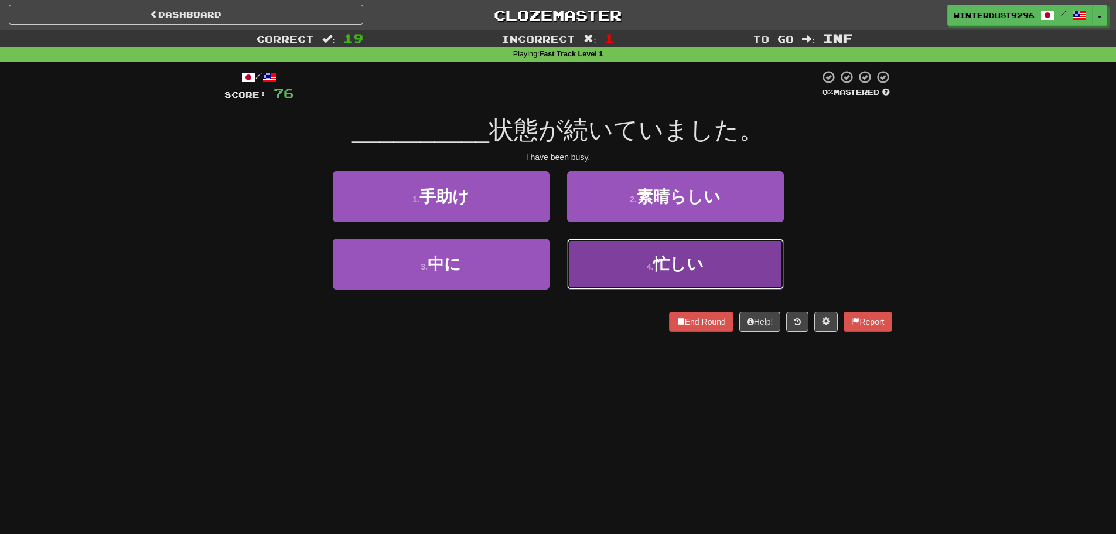
click at [611, 268] on button "4 . 忙しい" at bounding box center [675, 264] width 217 height 51
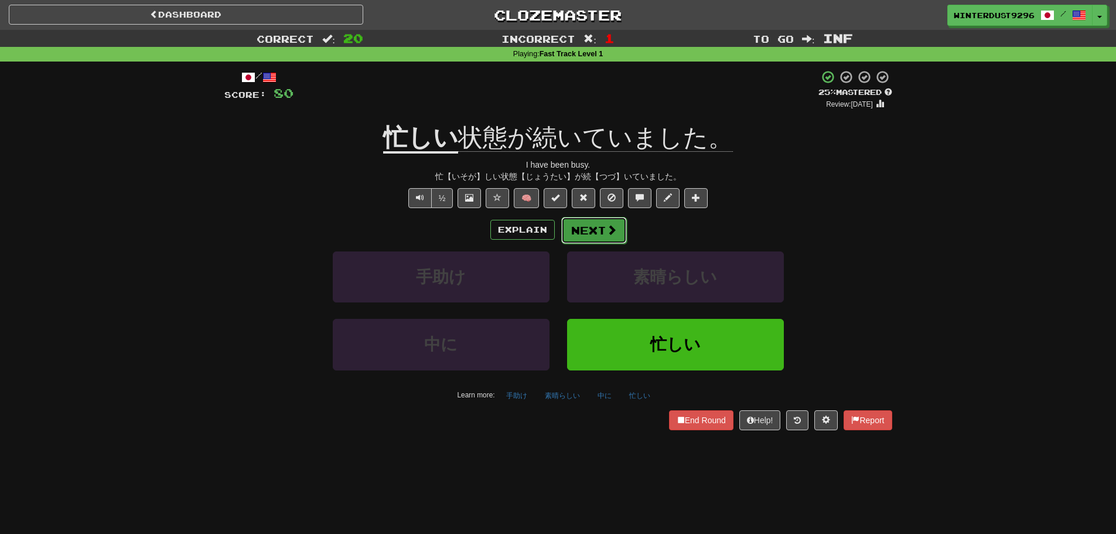
click at [610, 233] on span at bounding box center [612, 229] width 11 height 11
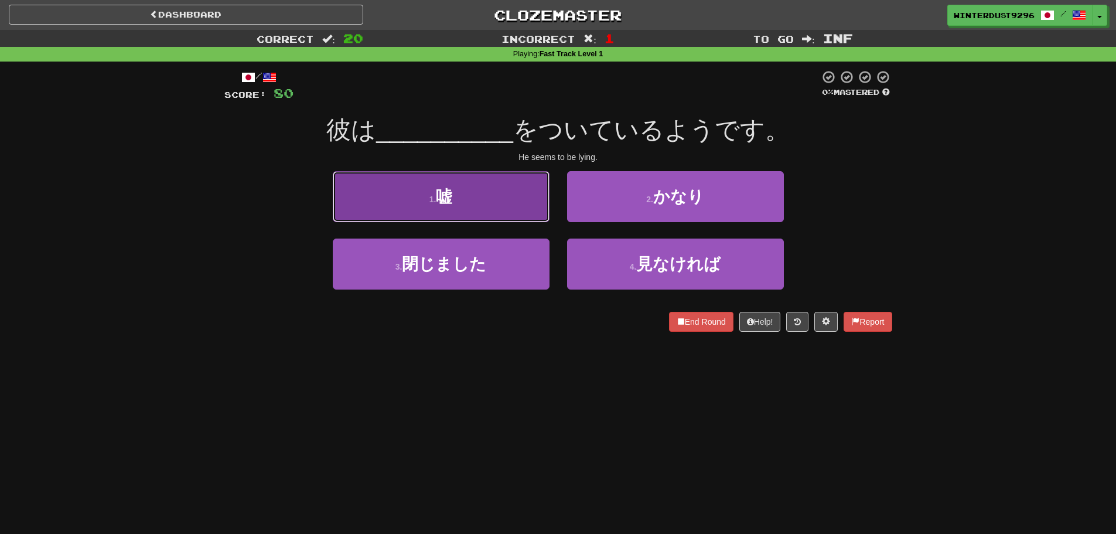
click at [510, 207] on button "1 . 嘘" at bounding box center [441, 196] width 217 height 51
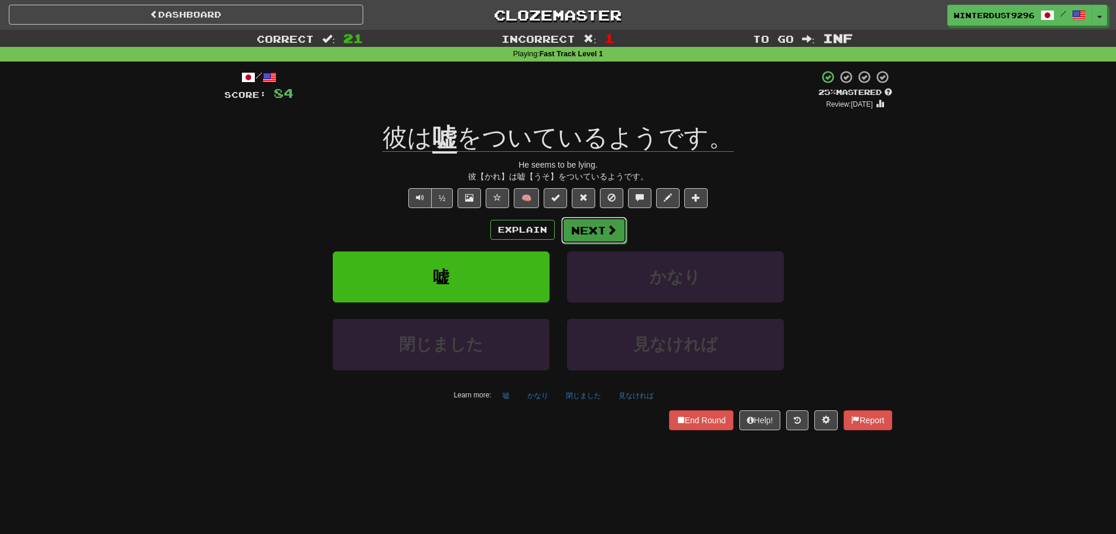
click at [591, 241] on button "Next" at bounding box center [594, 230] width 66 height 27
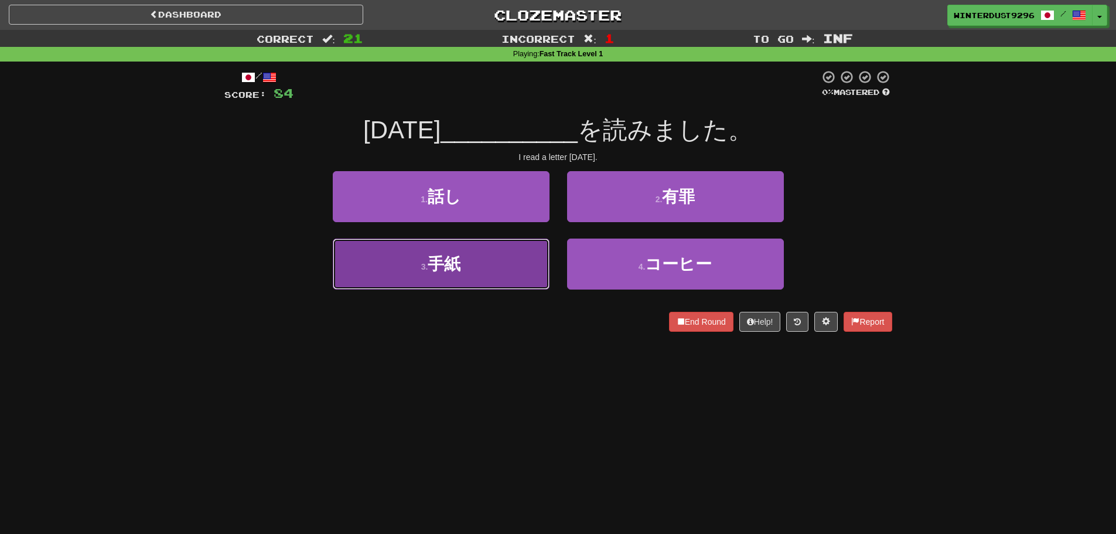
click at [502, 269] on button "3 . 手紙" at bounding box center [441, 264] width 217 height 51
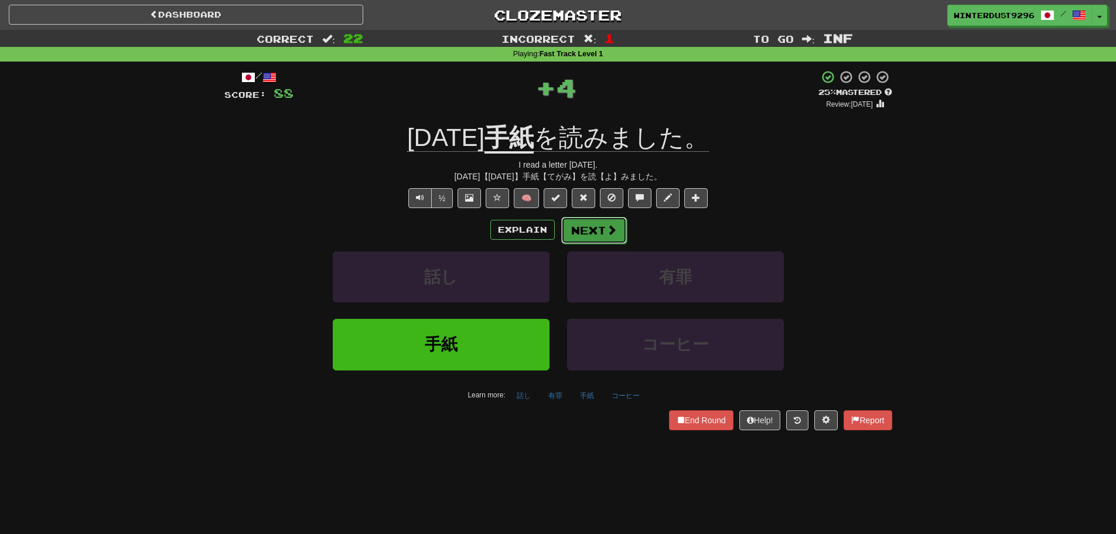
click at [576, 239] on button "Next" at bounding box center [594, 230] width 66 height 27
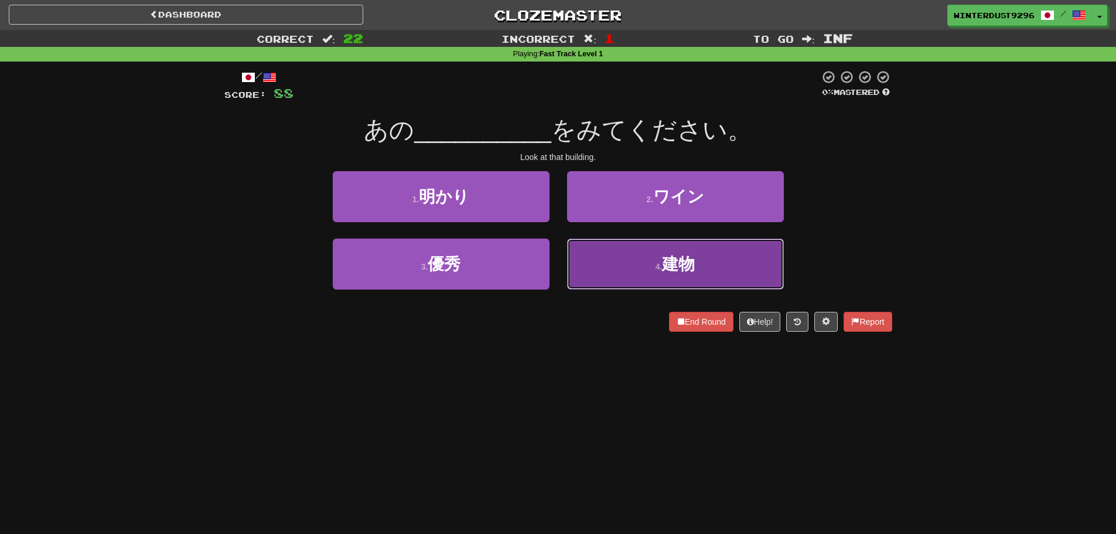
click at [651, 276] on button "4 . 建物" at bounding box center [675, 264] width 217 height 51
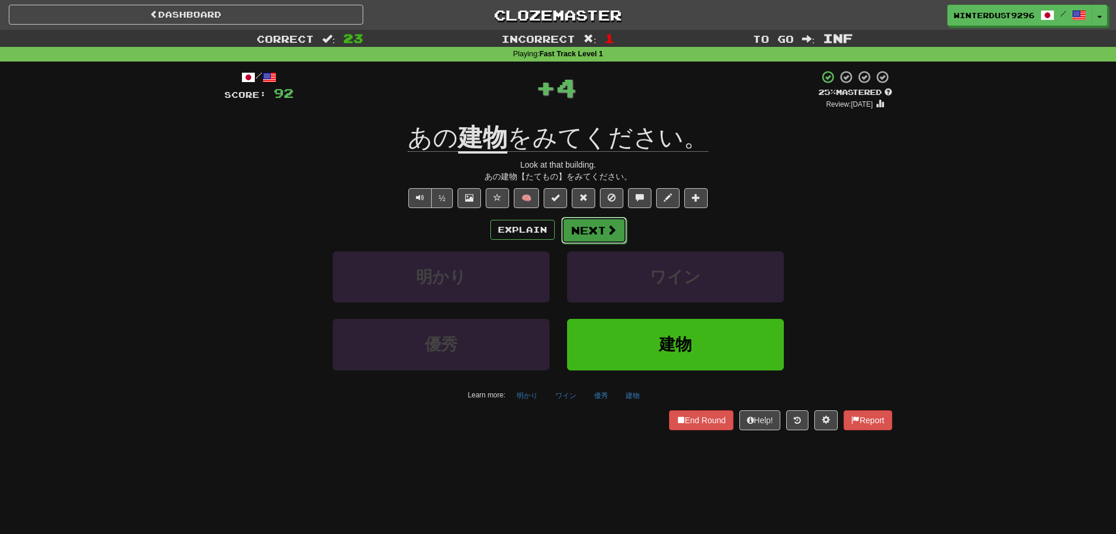
click at [588, 233] on button "Next" at bounding box center [594, 230] width 66 height 27
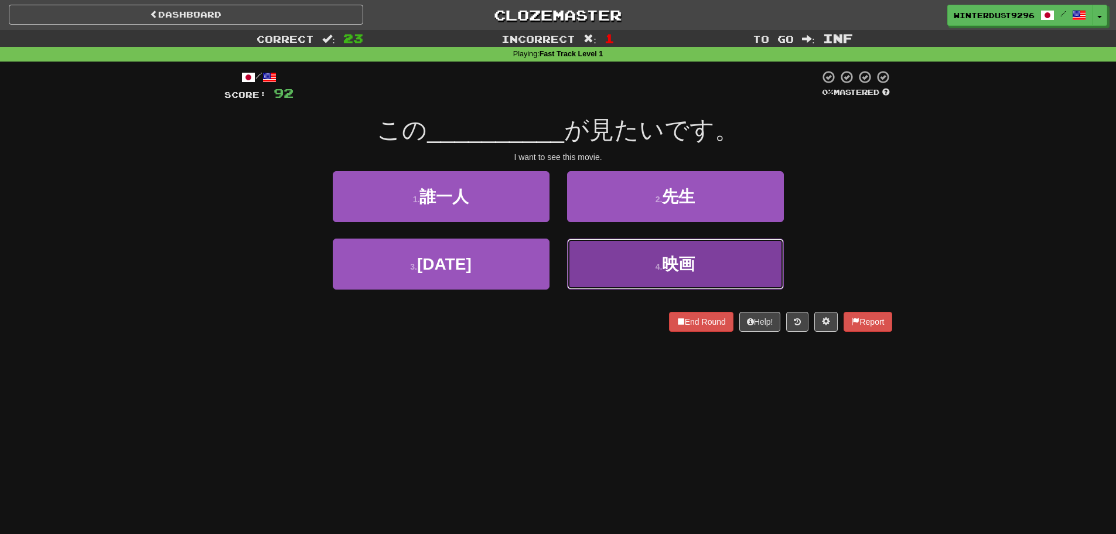
click at [651, 265] on button "4 . 映画" at bounding box center [675, 264] width 217 height 51
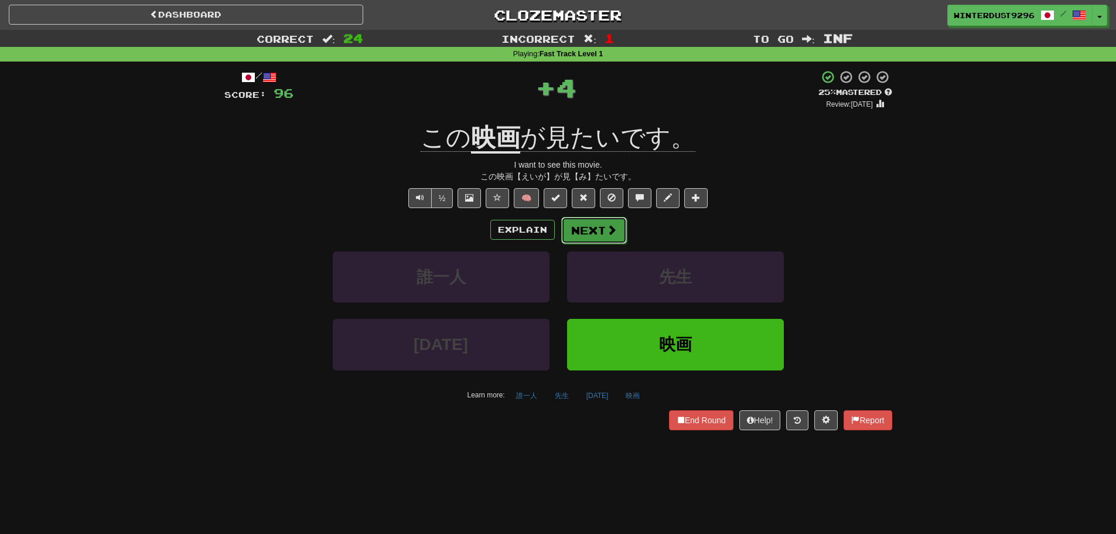
click at [578, 230] on button "Next" at bounding box center [594, 230] width 66 height 27
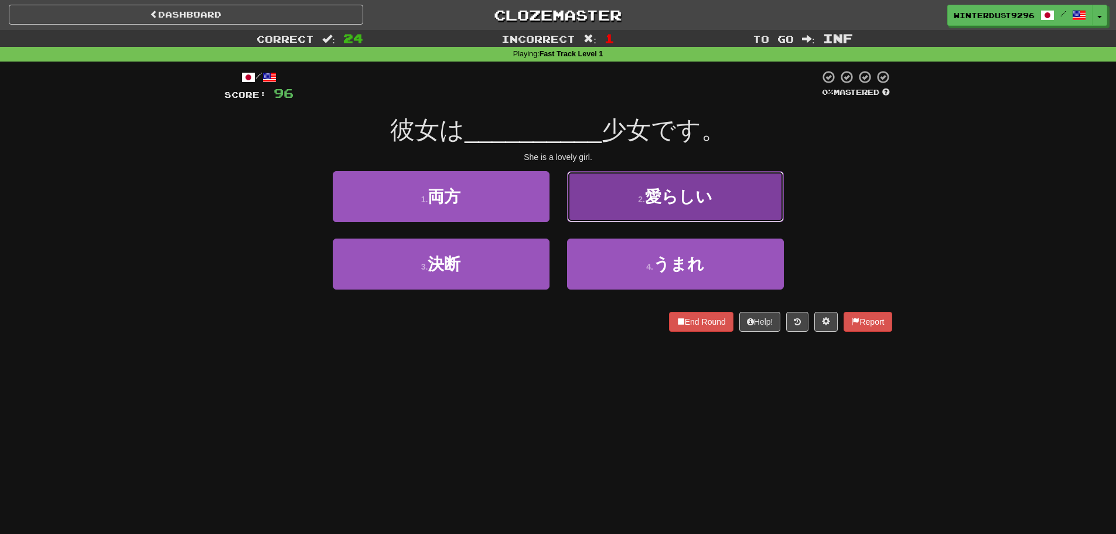
click at [676, 212] on button "2 . 愛らしい" at bounding box center [675, 196] width 217 height 51
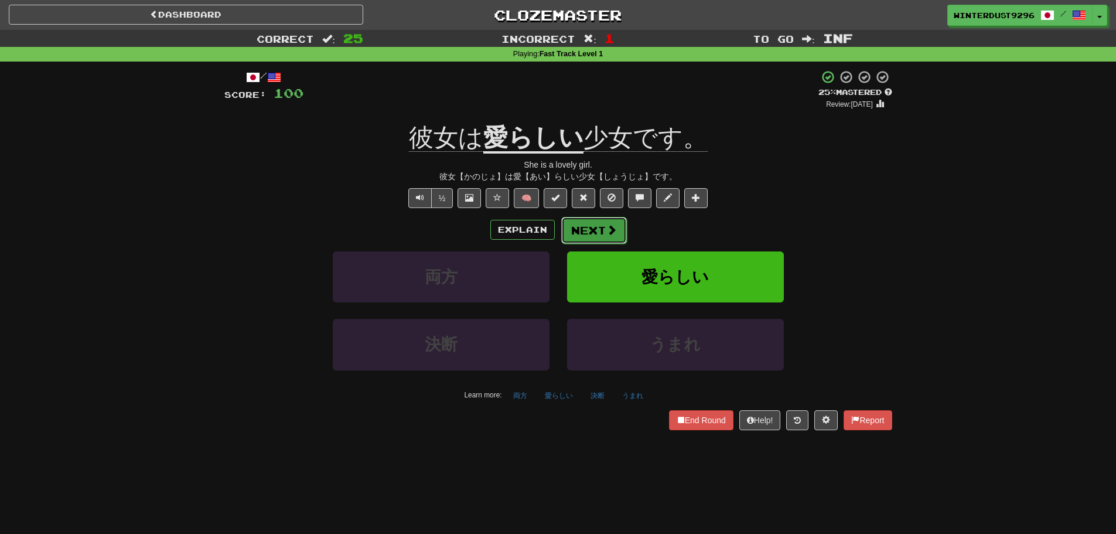
click at [593, 224] on button "Next" at bounding box center [594, 230] width 66 height 27
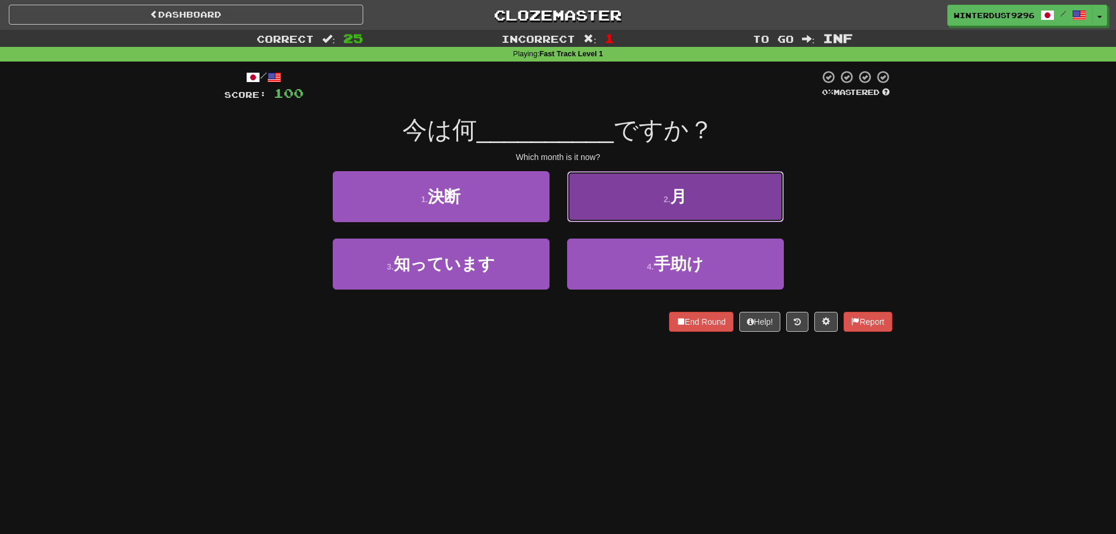
click at [693, 212] on button "2 . 月" at bounding box center [675, 196] width 217 height 51
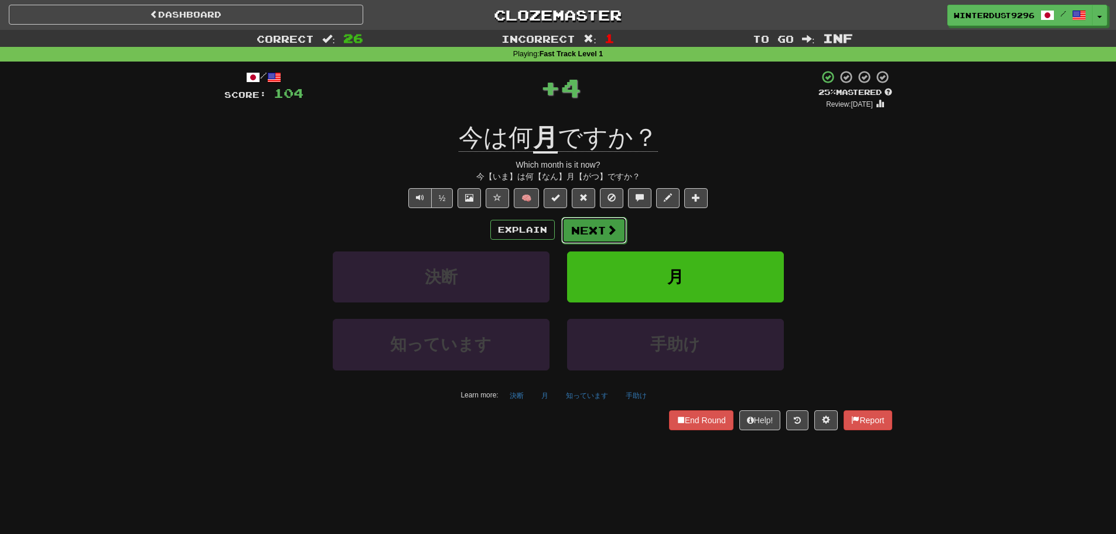
click at [590, 235] on button "Next" at bounding box center [594, 230] width 66 height 27
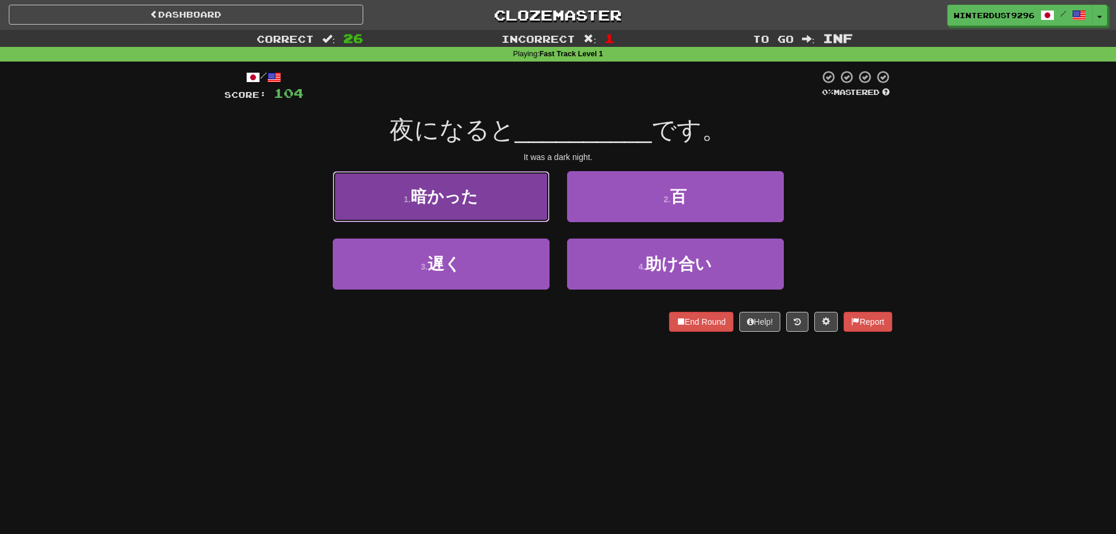
click at [523, 209] on button "1 . 暗かった" at bounding box center [441, 196] width 217 height 51
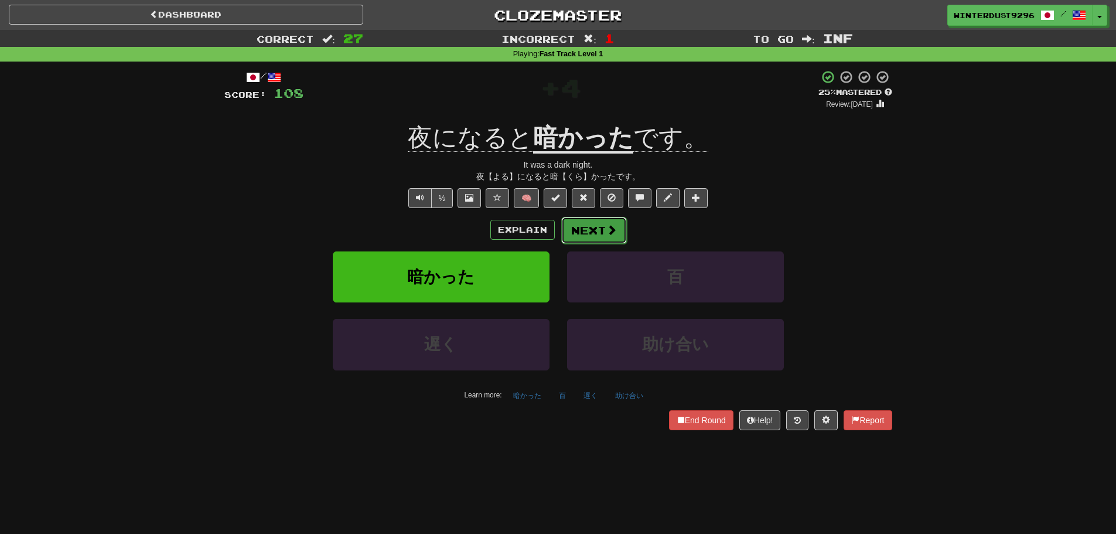
click at [597, 233] on button "Next" at bounding box center [594, 230] width 66 height 27
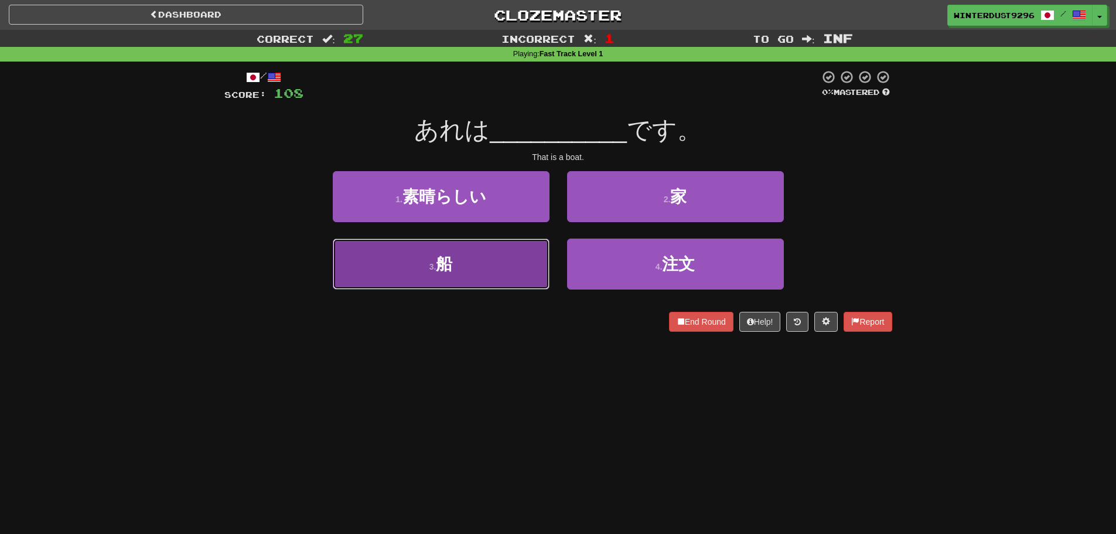
click at [478, 275] on button "3 . 船" at bounding box center [441, 264] width 217 height 51
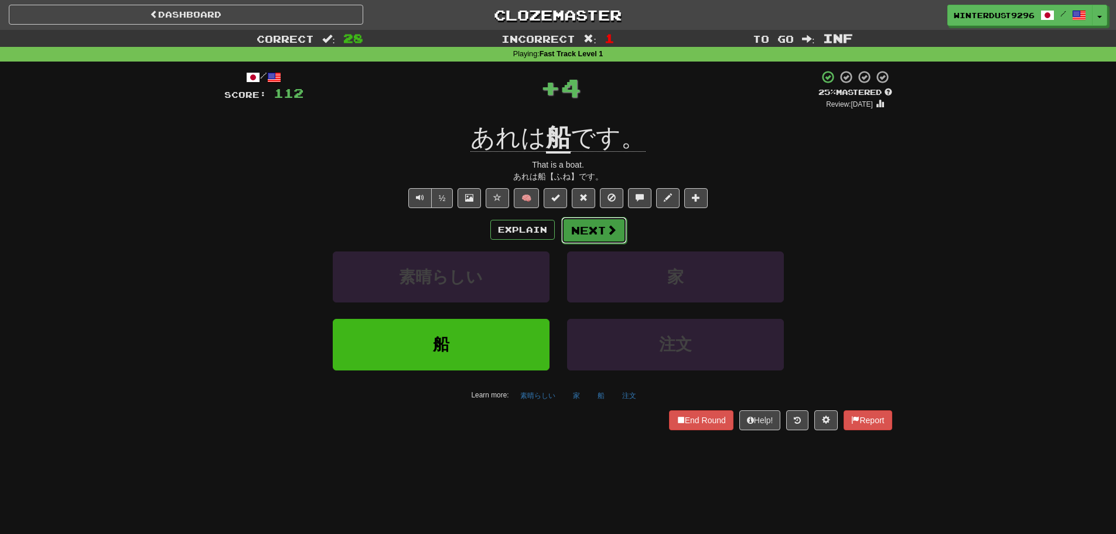
click at [588, 236] on button "Next" at bounding box center [594, 230] width 66 height 27
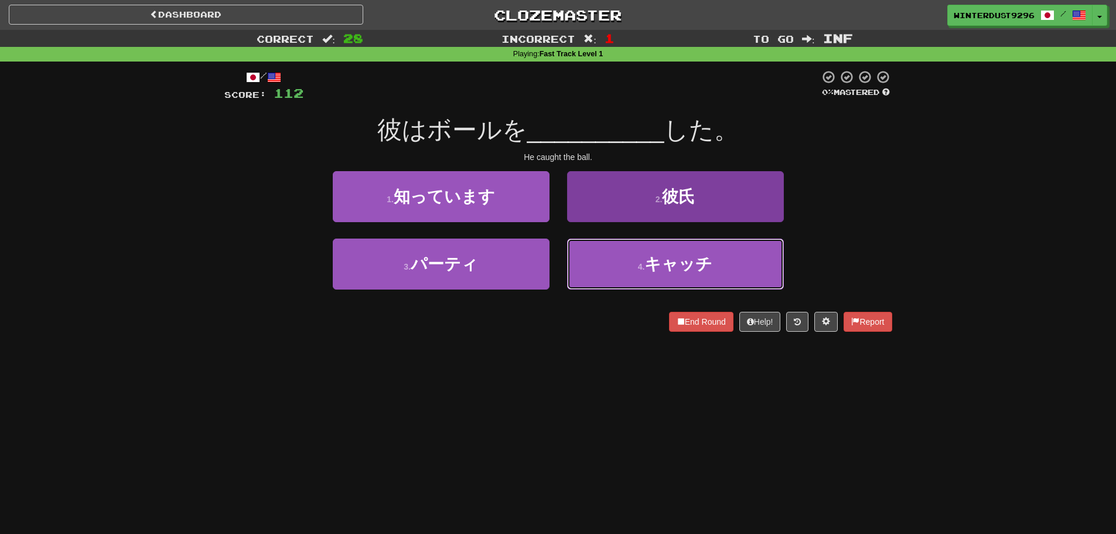
click at [687, 267] on span "キャッチ" at bounding box center [679, 264] width 68 height 18
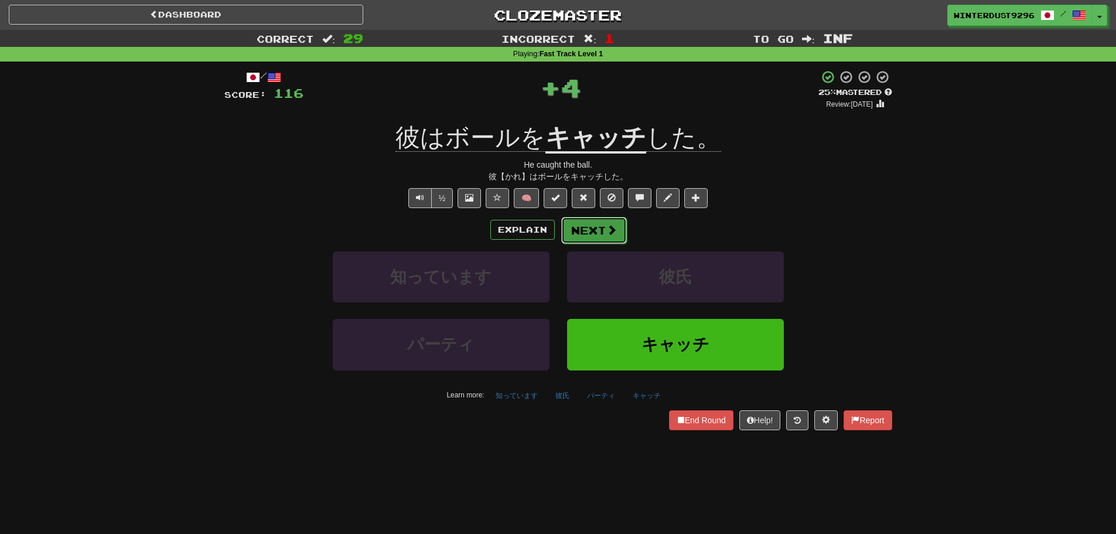
click at [609, 243] on button "Next" at bounding box center [594, 230] width 66 height 27
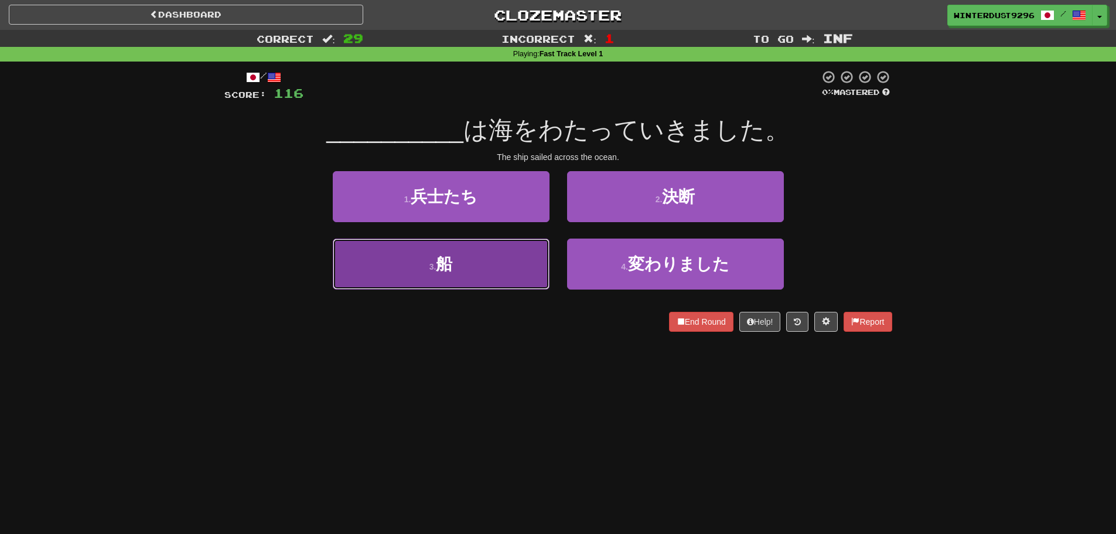
click at [478, 273] on button "3 . 船" at bounding box center [441, 264] width 217 height 51
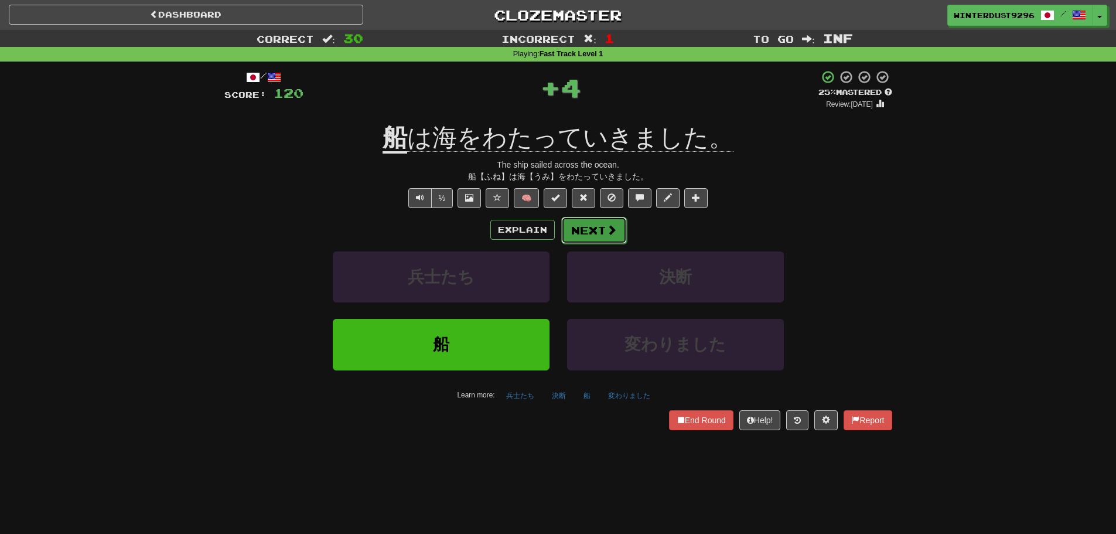
click at [595, 230] on button "Next" at bounding box center [594, 230] width 66 height 27
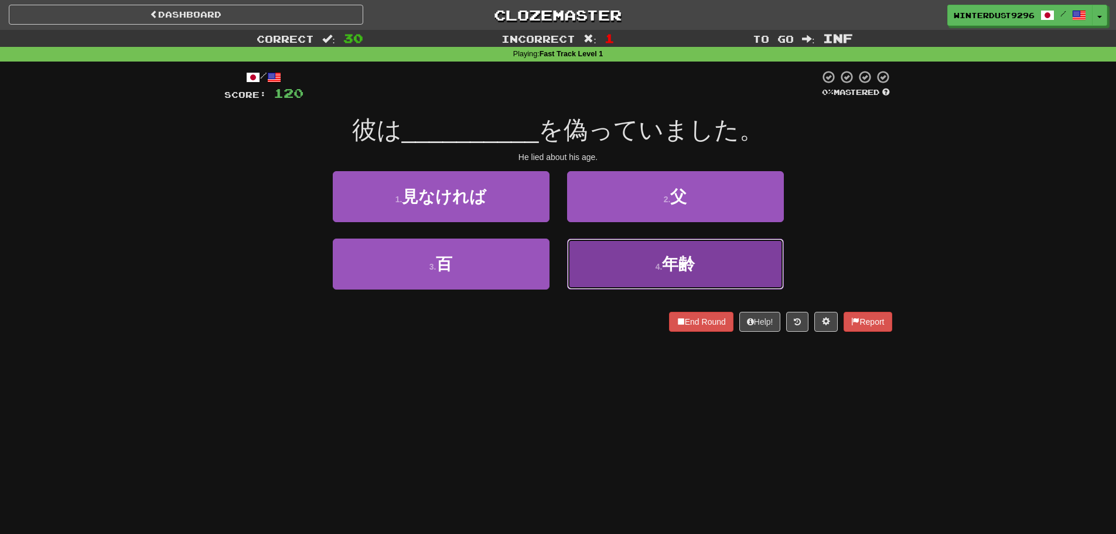
click at [602, 270] on button "4 . 年齢" at bounding box center [675, 264] width 217 height 51
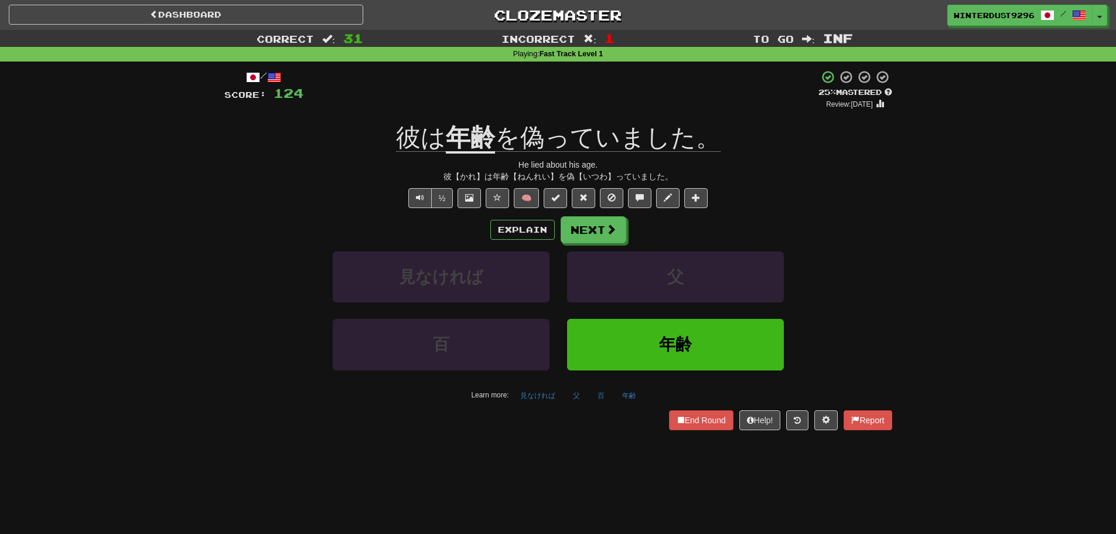
click at [534, 141] on span "を偽っていました。" at bounding box center [608, 138] width 226 height 28
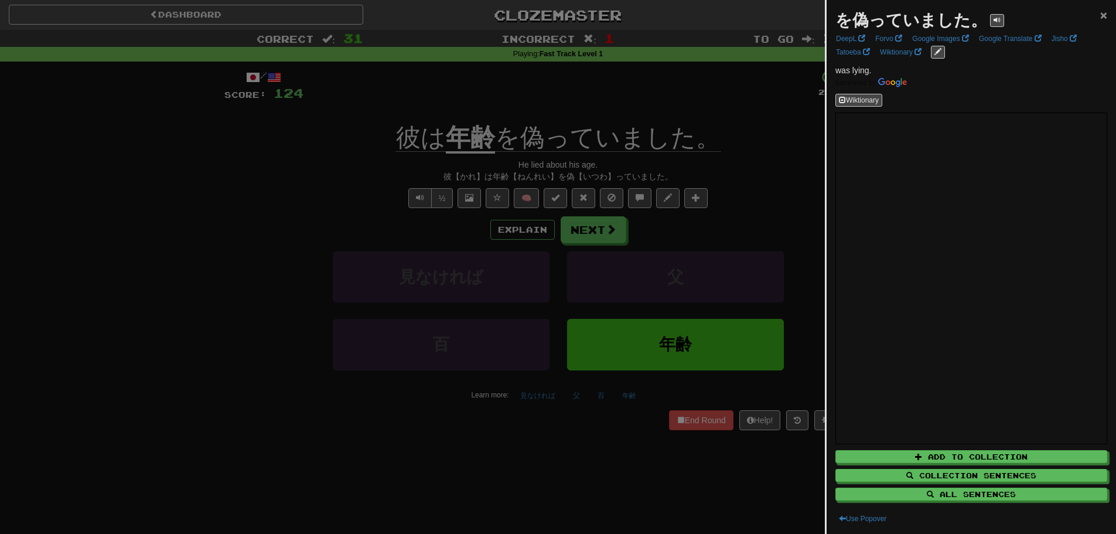
click at [1101, 16] on span "×" at bounding box center [1104, 14] width 7 height 13
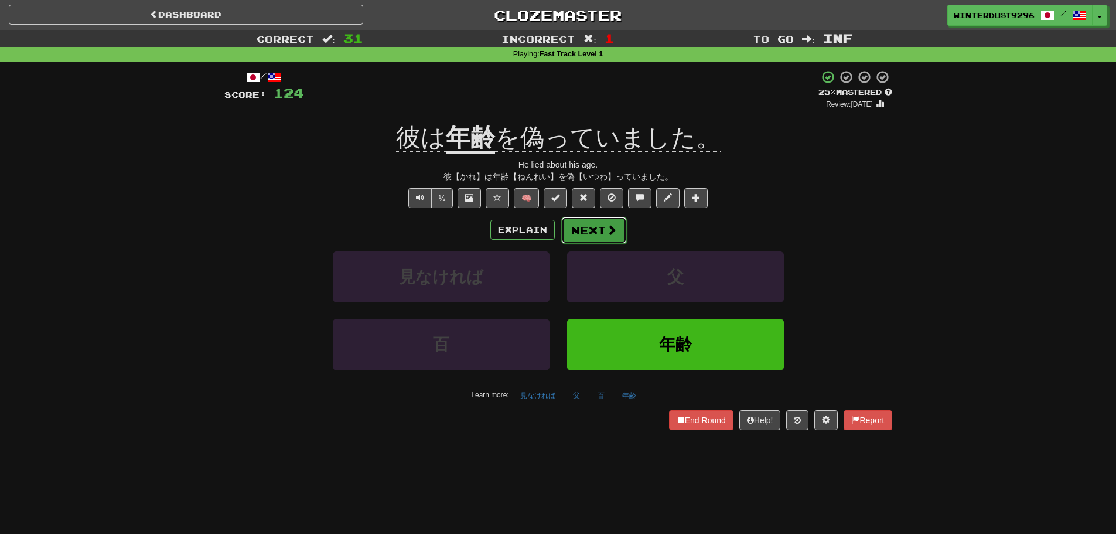
click at [598, 239] on button "Next" at bounding box center [594, 230] width 66 height 27
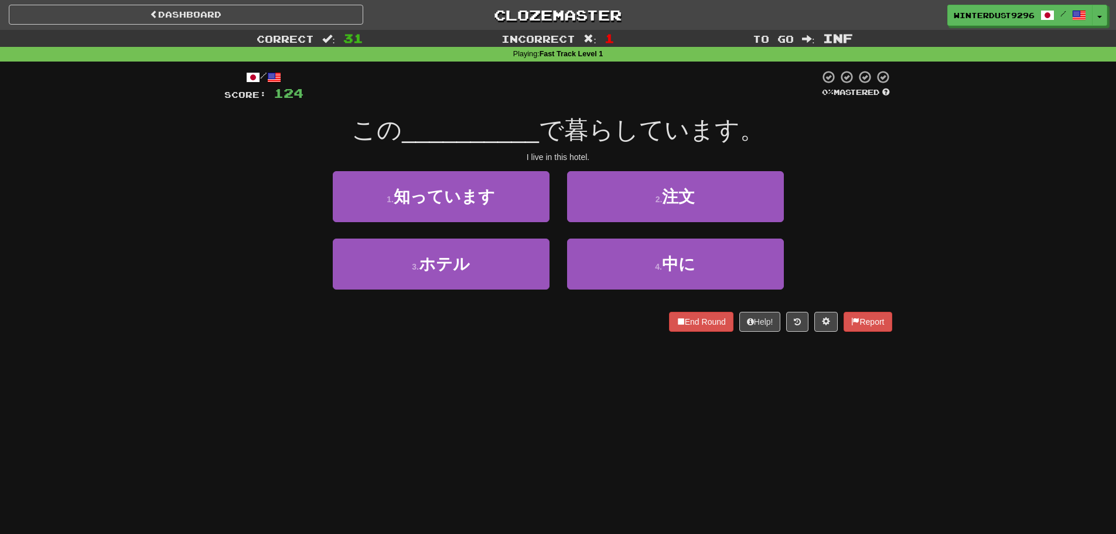
drag, startPoint x: 470, startPoint y: 272, endPoint x: 455, endPoint y: 357, distance: 86.2
click at [452, 358] on div "Dashboard Clozemaster WinterDust9296 / Toggle Dropdown Dashboard Leaderboard Ac…" at bounding box center [558, 267] width 1116 height 534
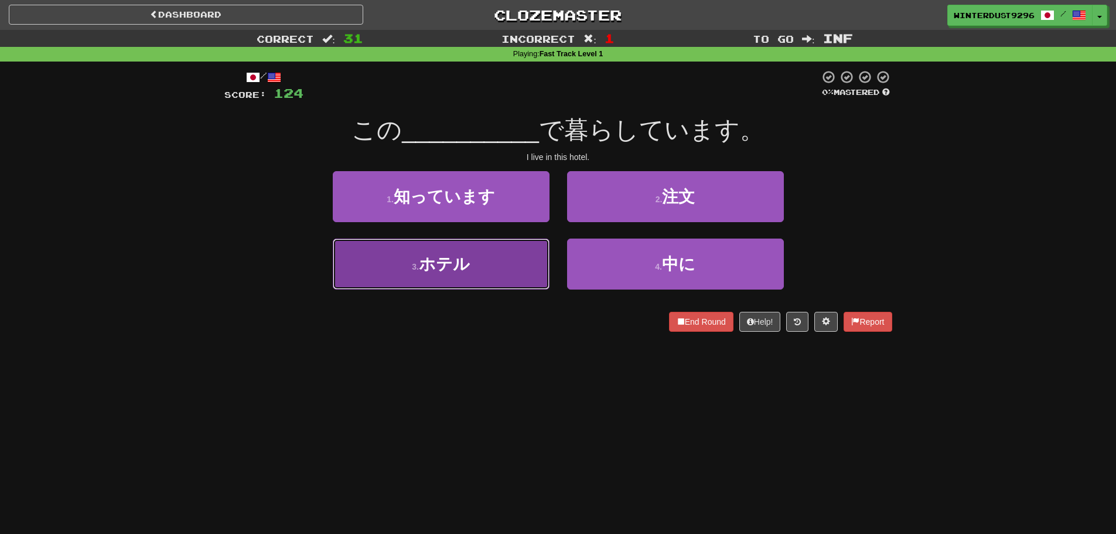
click at [472, 281] on button "3 . ホテル" at bounding box center [441, 264] width 217 height 51
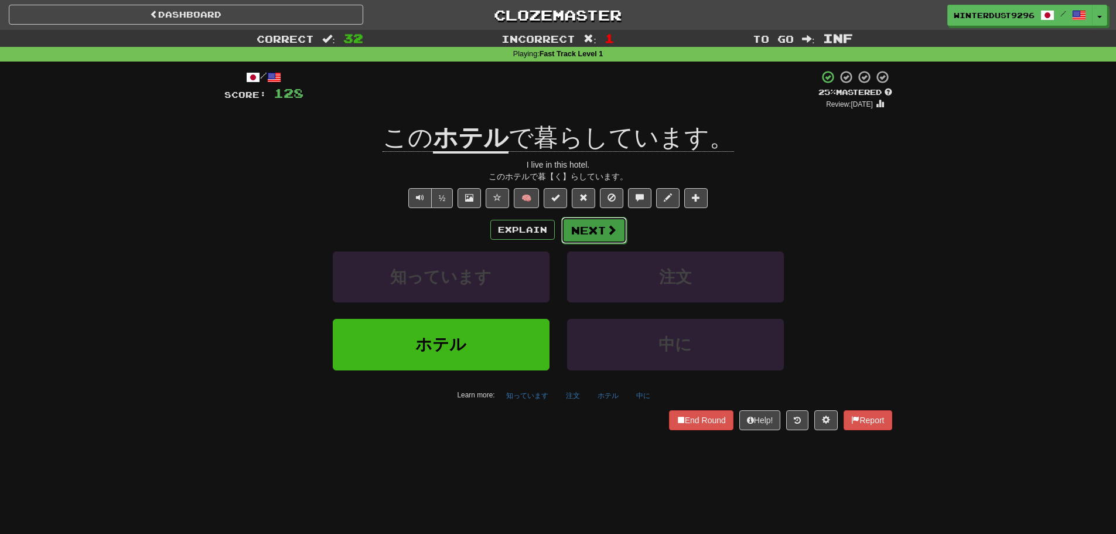
click at [600, 240] on button "Next" at bounding box center [594, 230] width 66 height 27
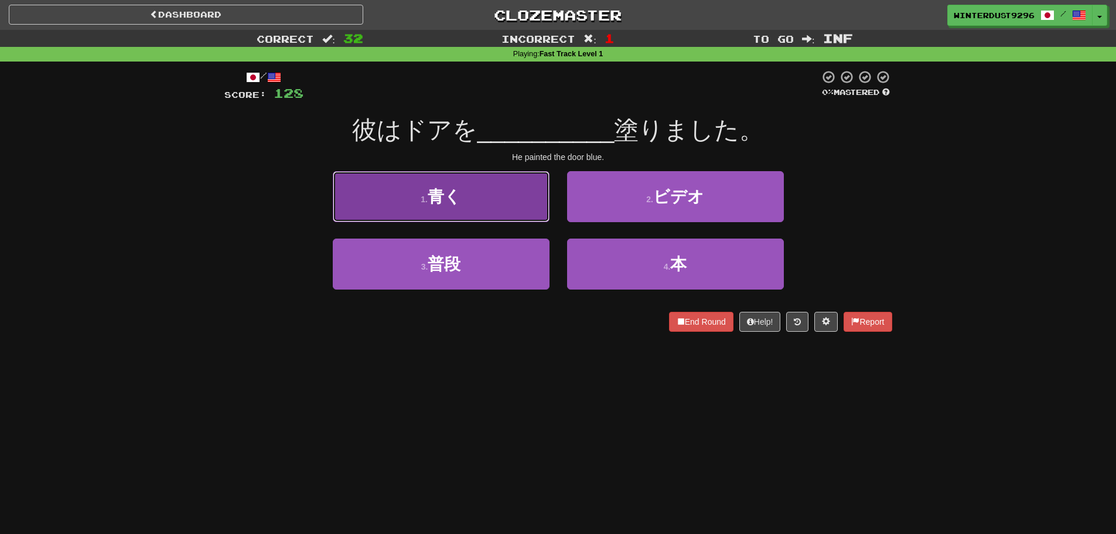
click at [464, 188] on button "1 . 青く" at bounding box center [441, 196] width 217 height 51
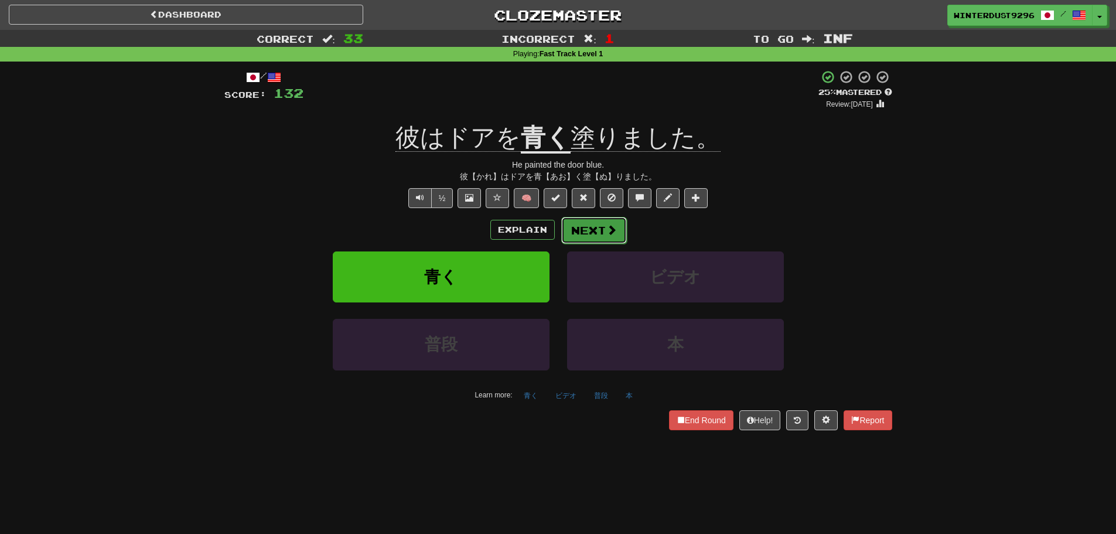
click at [596, 236] on button "Next" at bounding box center [594, 230] width 66 height 27
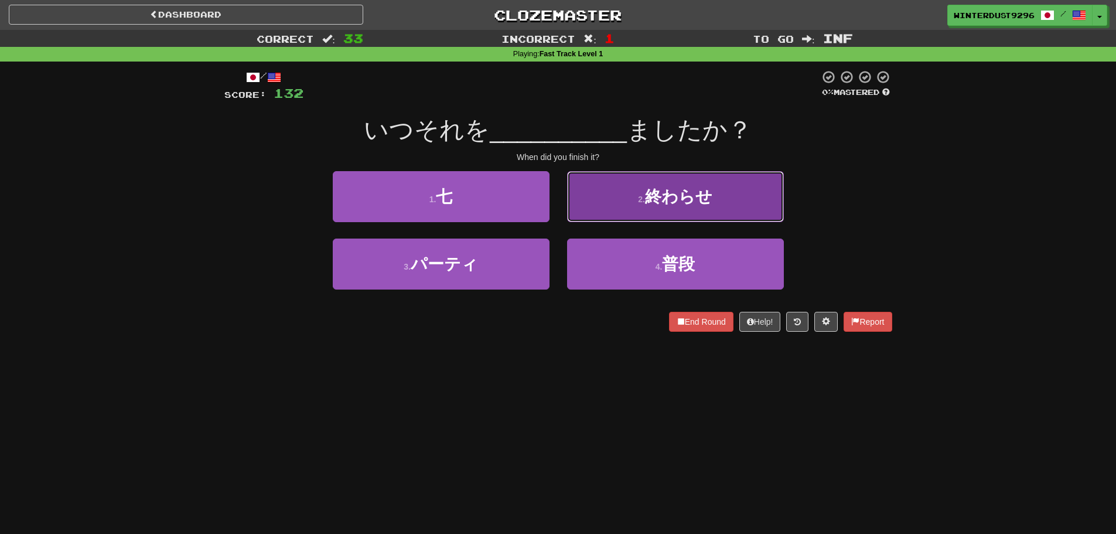
click at [642, 215] on button "2 . 終わらせ" at bounding box center [675, 196] width 217 height 51
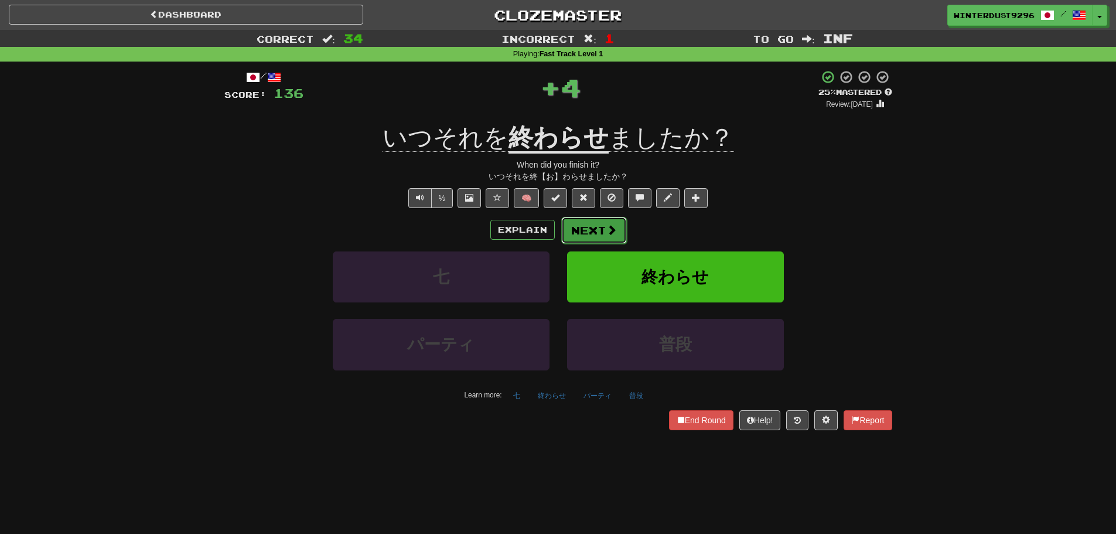
click at [614, 230] on span at bounding box center [612, 229] width 11 height 11
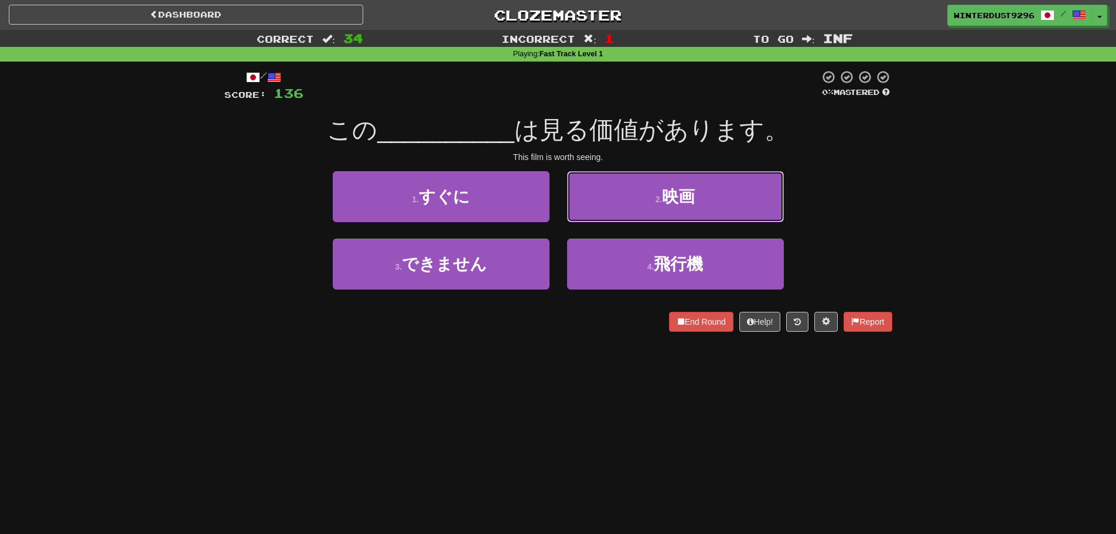
click at [619, 209] on button "2 . 映画" at bounding box center [675, 196] width 217 height 51
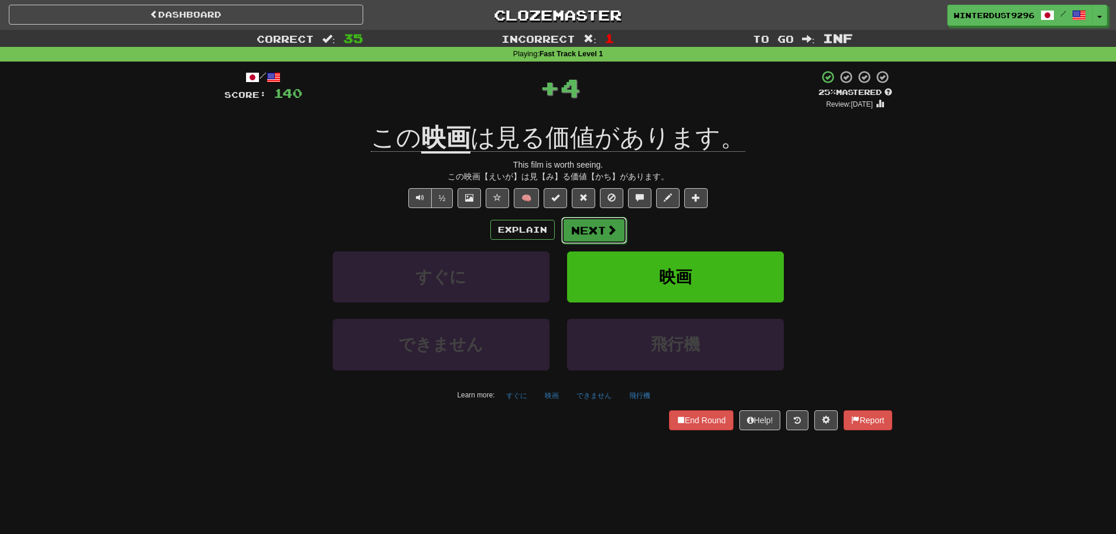
click at [605, 238] on button "Next" at bounding box center [594, 230] width 66 height 27
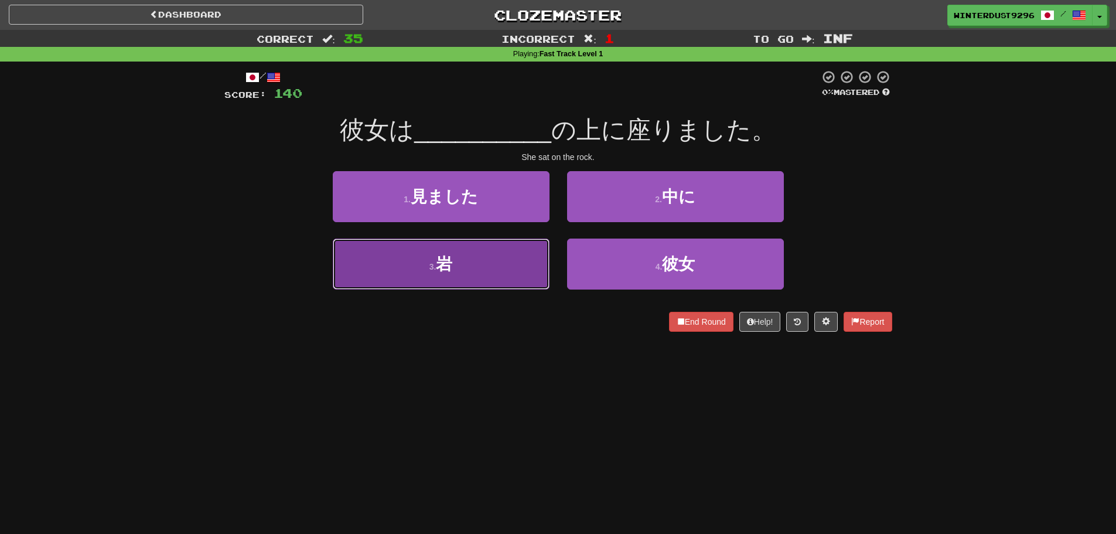
click at [487, 270] on button "3 . 岩" at bounding box center [441, 264] width 217 height 51
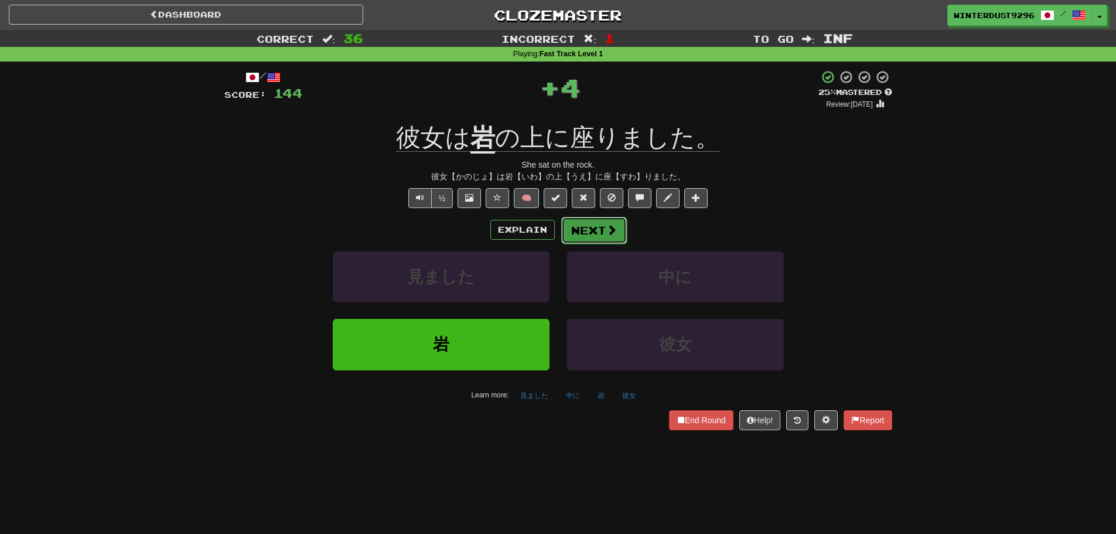
click at [598, 239] on button "Next" at bounding box center [594, 230] width 66 height 27
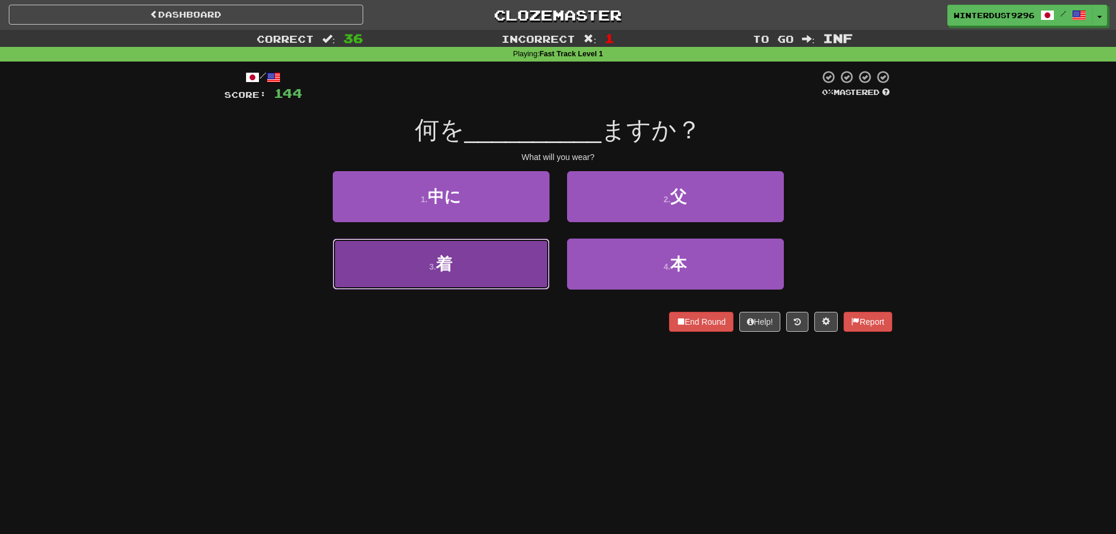
click at [468, 266] on button "3 . 着" at bounding box center [441, 264] width 217 height 51
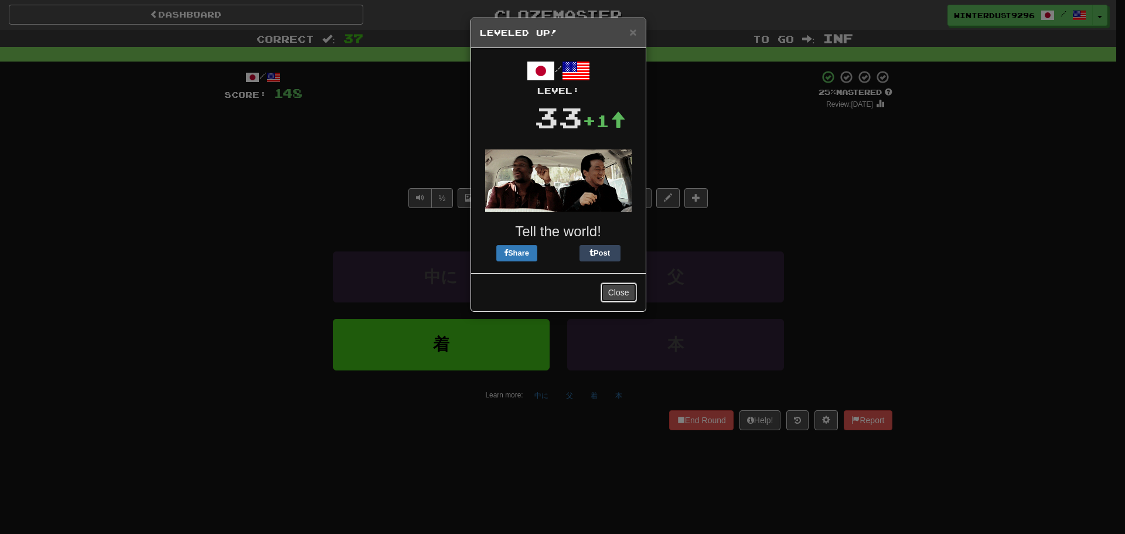
click at [625, 292] on button "Close" at bounding box center [619, 292] width 36 height 20
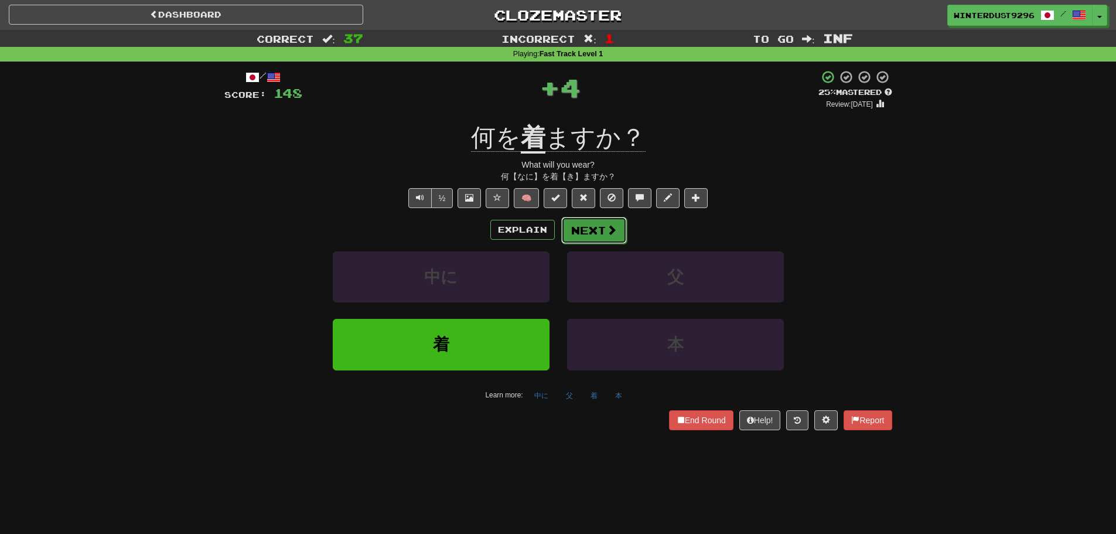
click at [611, 229] on span at bounding box center [612, 229] width 11 height 11
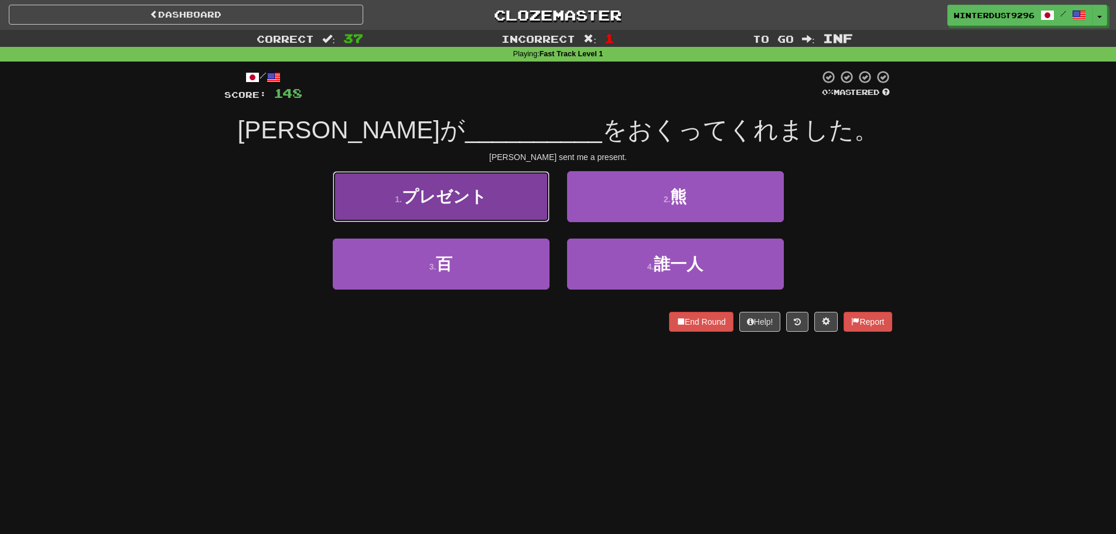
click at [508, 207] on button "1 . プレゼント" at bounding box center [441, 196] width 217 height 51
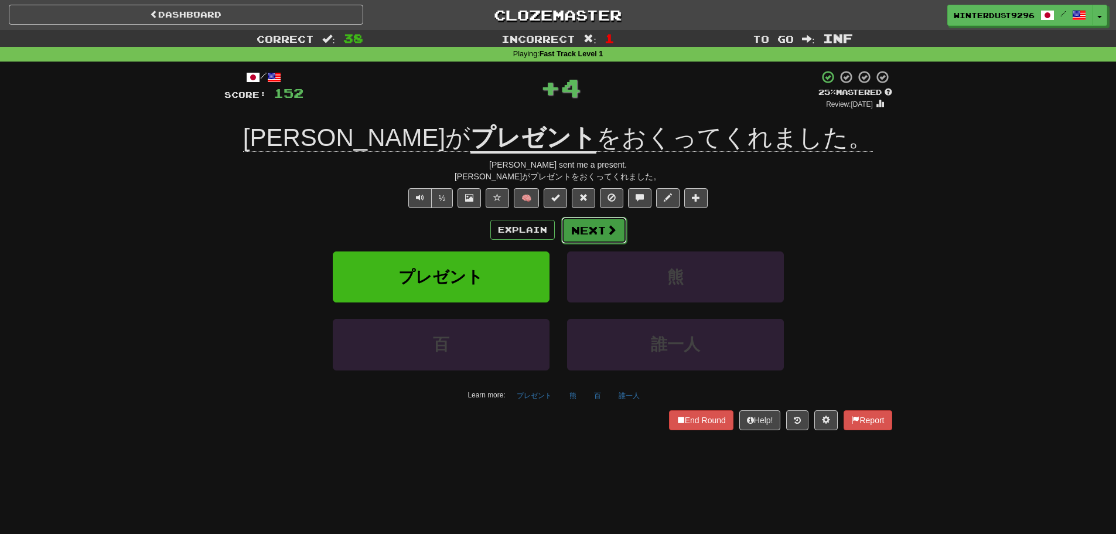
click at [612, 231] on span at bounding box center [612, 229] width 11 height 11
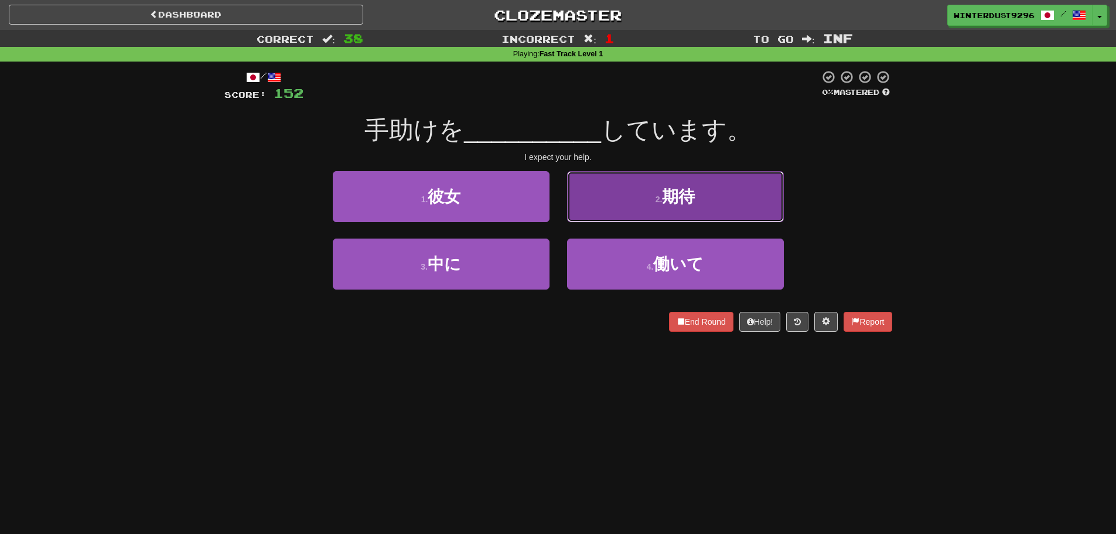
click at [680, 200] on span "期待" at bounding box center [678, 197] width 33 height 18
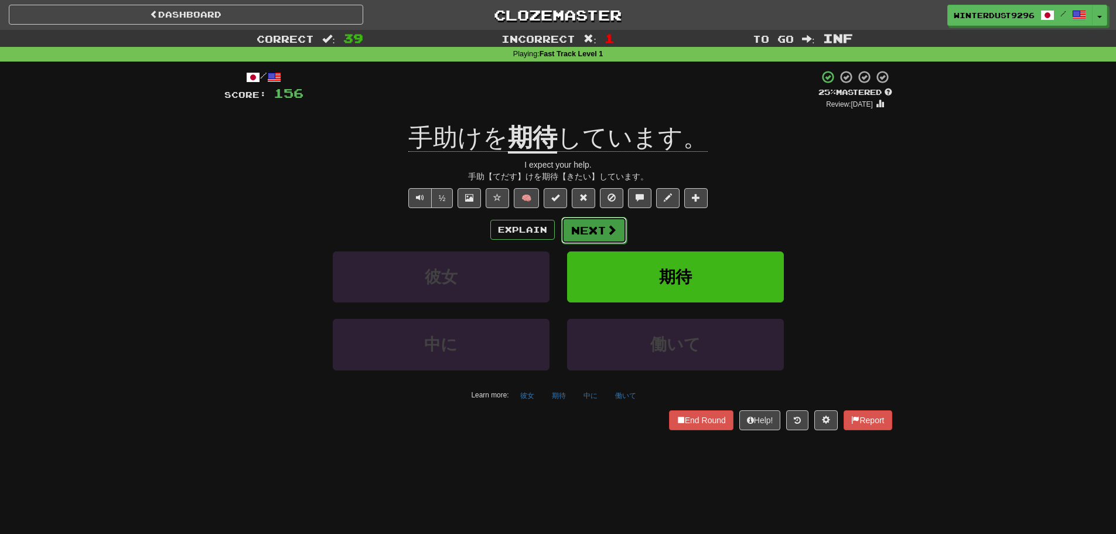
click at [595, 235] on button "Next" at bounding box center [594, 230] width 66 height 27
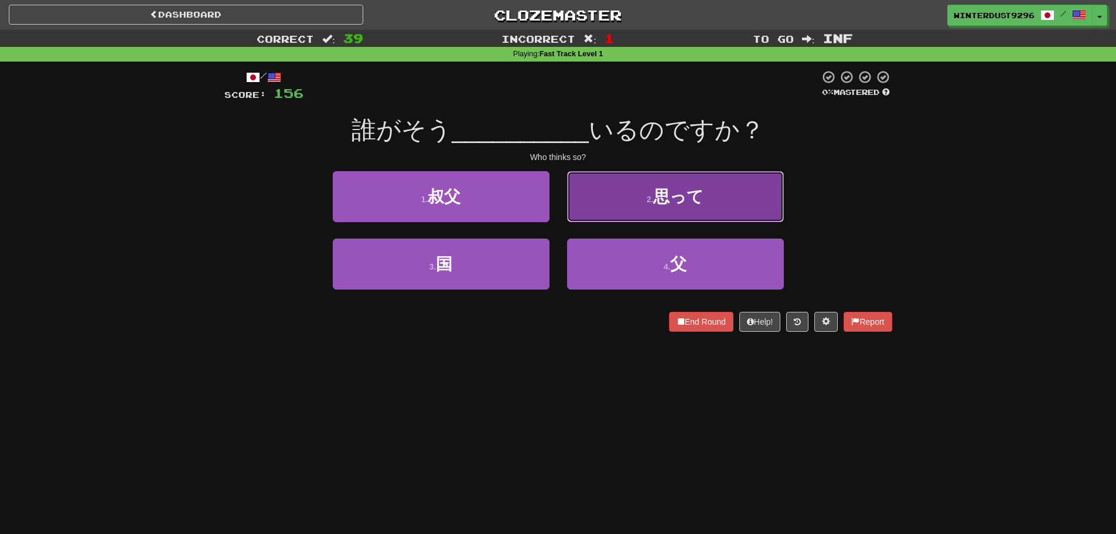
click at [651, 218] on button "2 . 思って" at bounding box center [675, 196] width 217 height 51
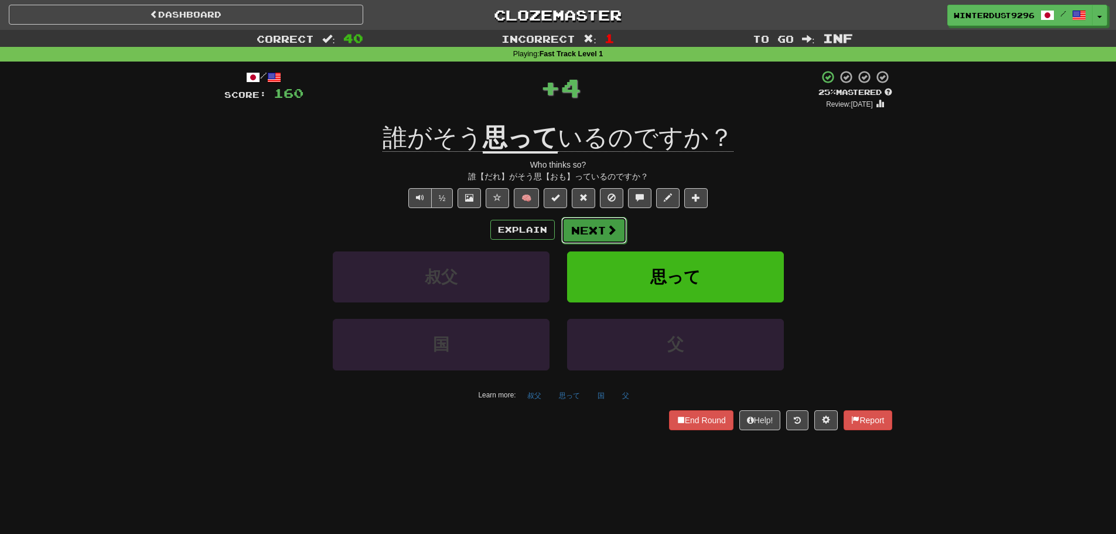
click at [582, 226] on button "Next" at bounding box center [594, 230] width 66 height 27
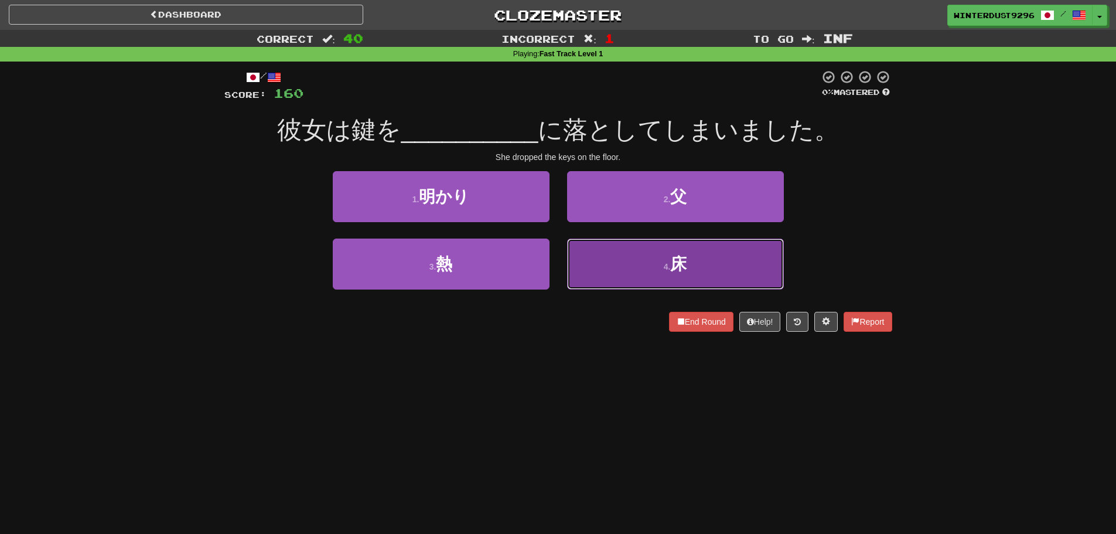
click at [581, 268] on button "4 . 床" at bounding box center [675, 264] width 217 height 51
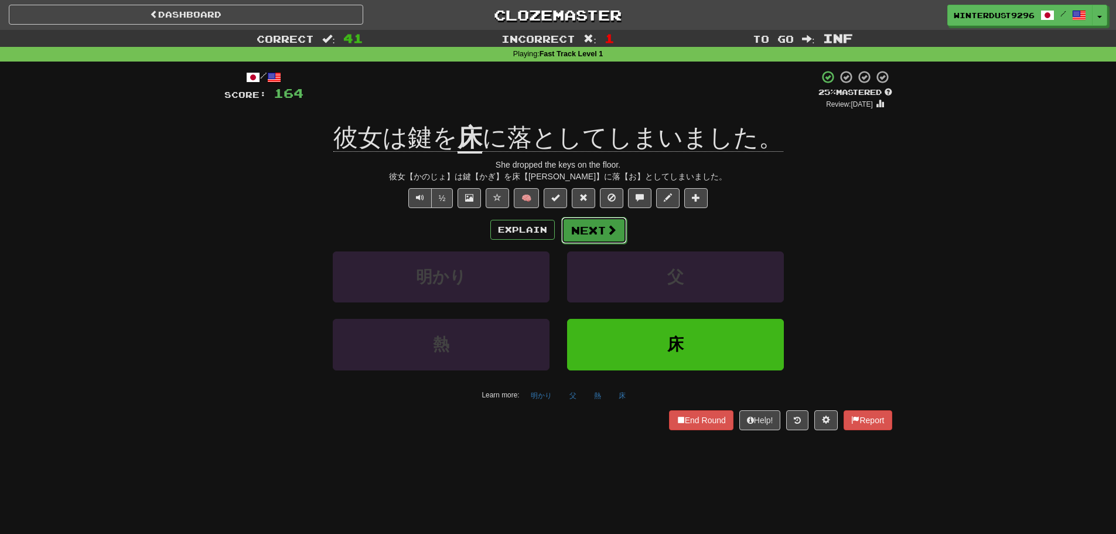
click at [576, 243] on button "Next" at bounding box center [594, 230] width 66 height 27
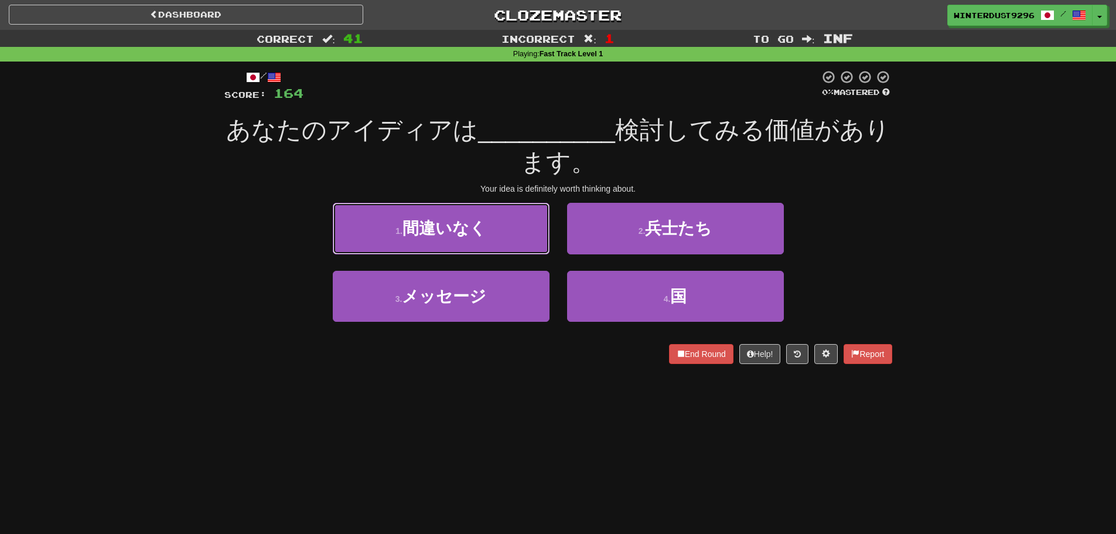
click at [465, 233] on span "間違いなく" at bounding box center [445, 228] width 84 height 18
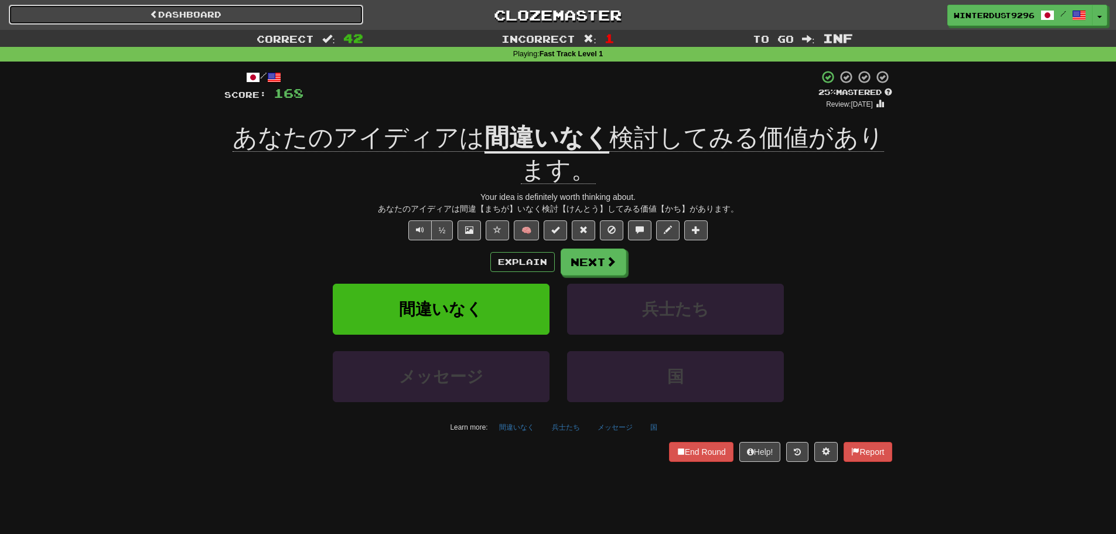
click at [234, 11] on link "Dashboard" at bounding box center [186, 15] width 355 height 20
